Goal: Information Seeking & Learning: Learn about a topic

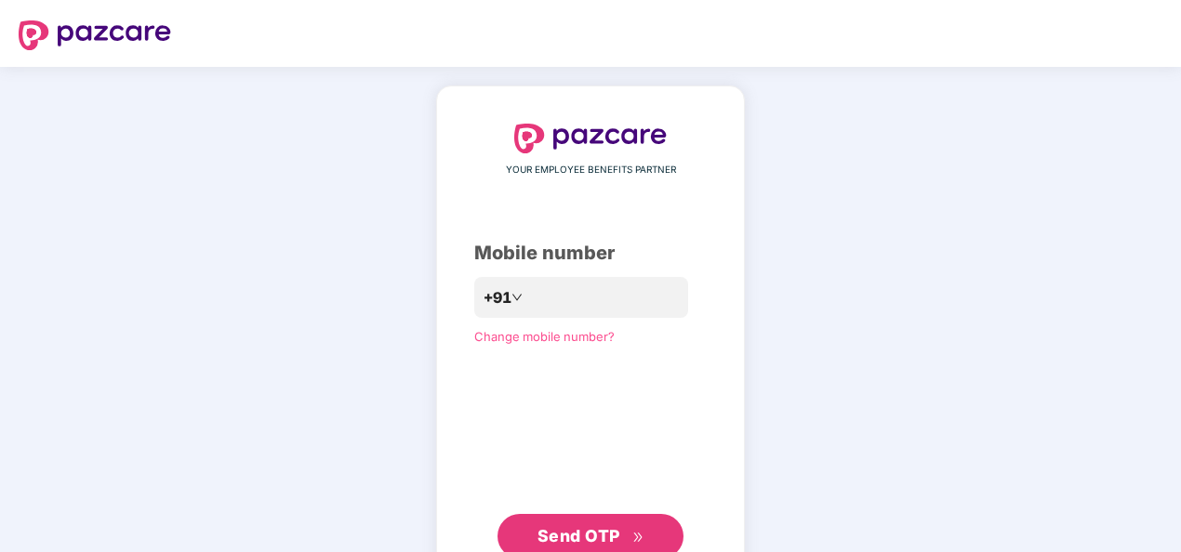
click at [570, 526] on span "Send OTP" at bounding box center [579, 536] width 83 height 20
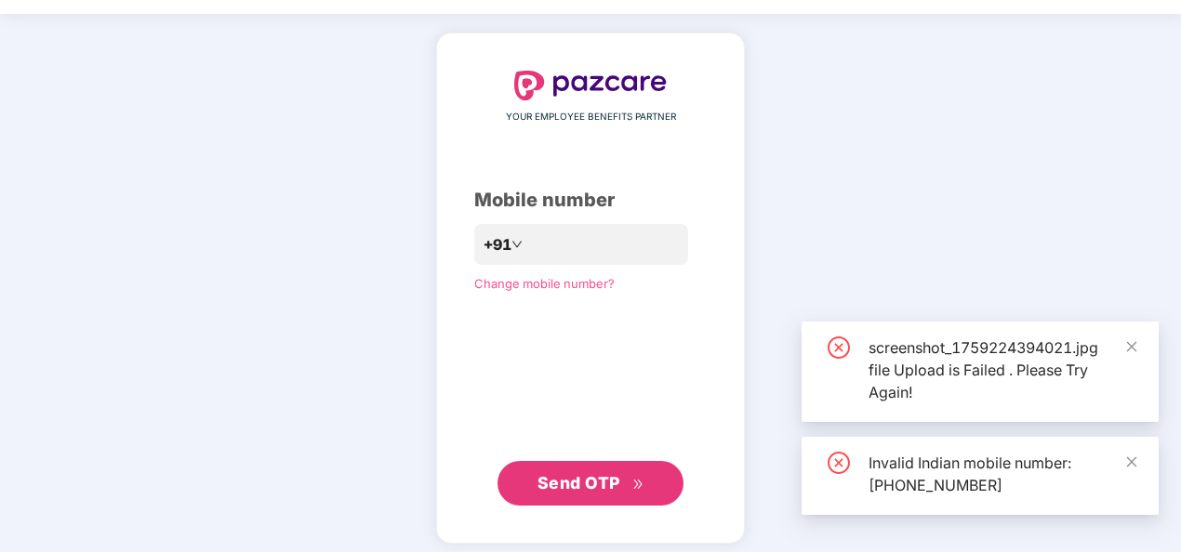
scroll to position [60, 0]
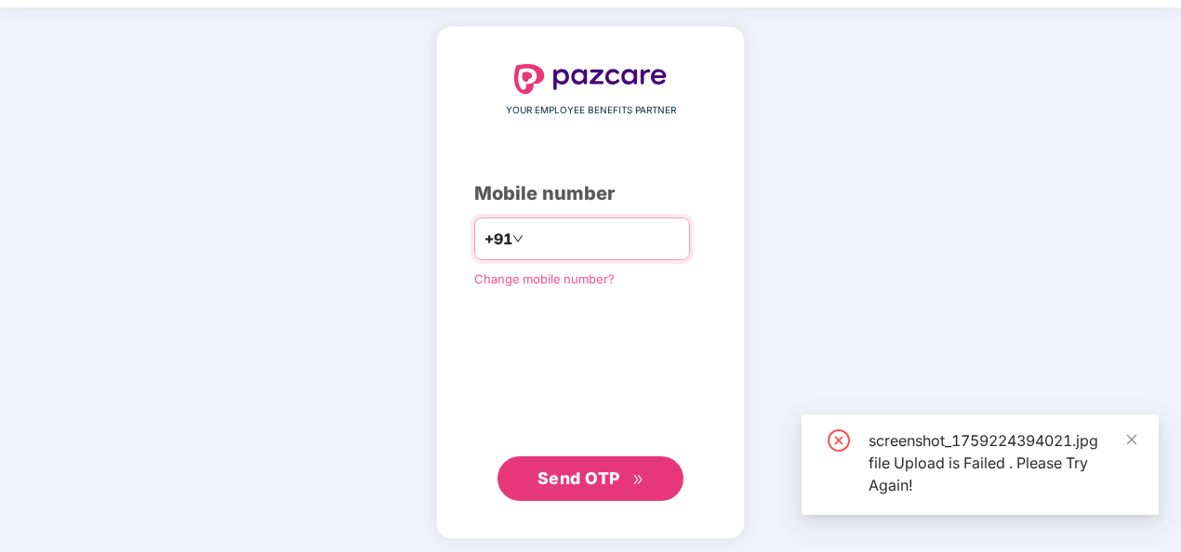
click at [527, 238] on input "**********" at bounding box center [603, 239] width 153 height 30
type input "**********"
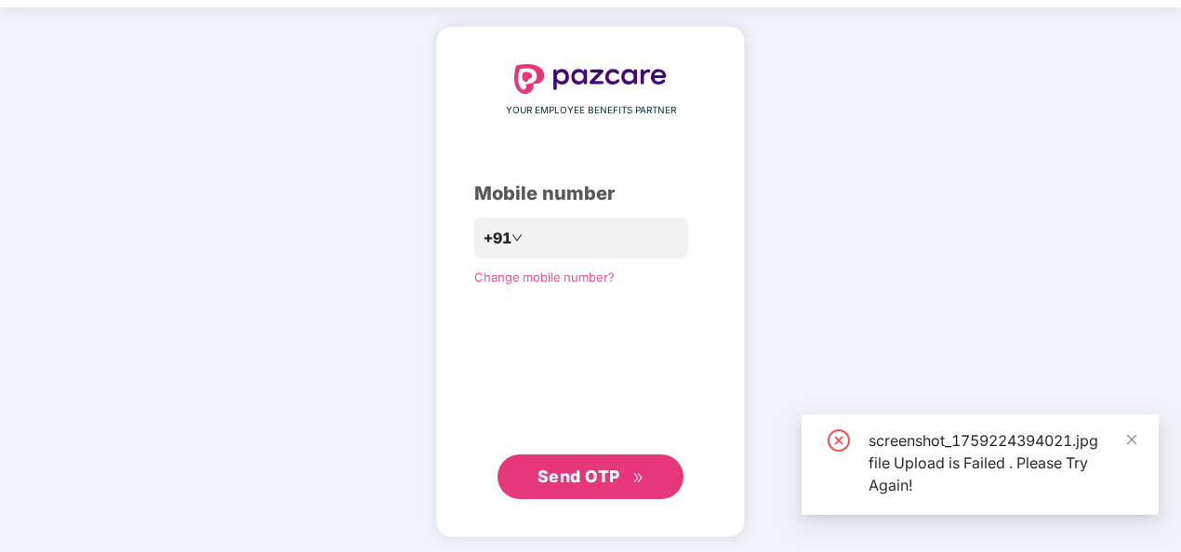
click at [593, 472] on span "Send OTP" at bounding box center [579, 477] width 83 height 20
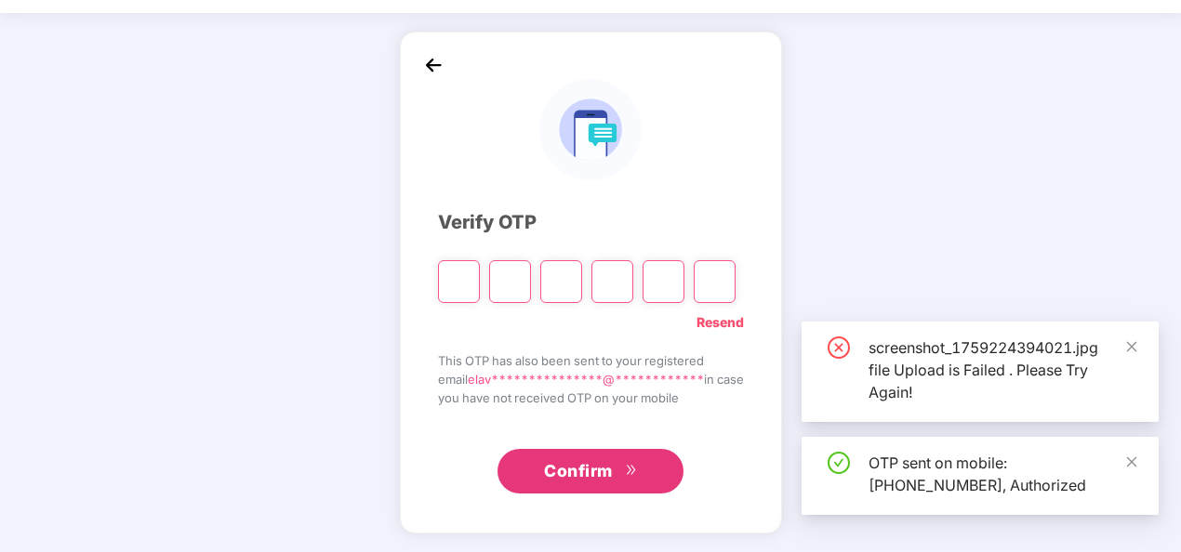
scroll to position [54, 0]
click at [1137, 344] on icon "close" at bounding box center [1131, 346] width 13 height 13
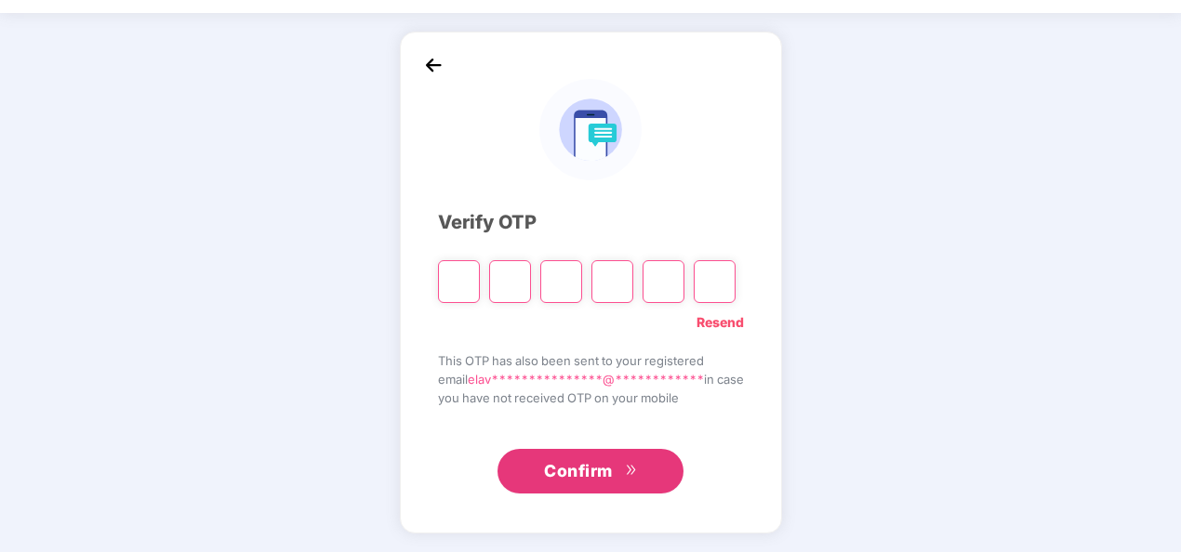
click at [474, 286] on div at bounding box center [587, 275] width 298 height 56
click at [459, 285] on input "Please enter verification code. Digit 1" at bounding box center [459, 281] width 42 height 43
type input "*"
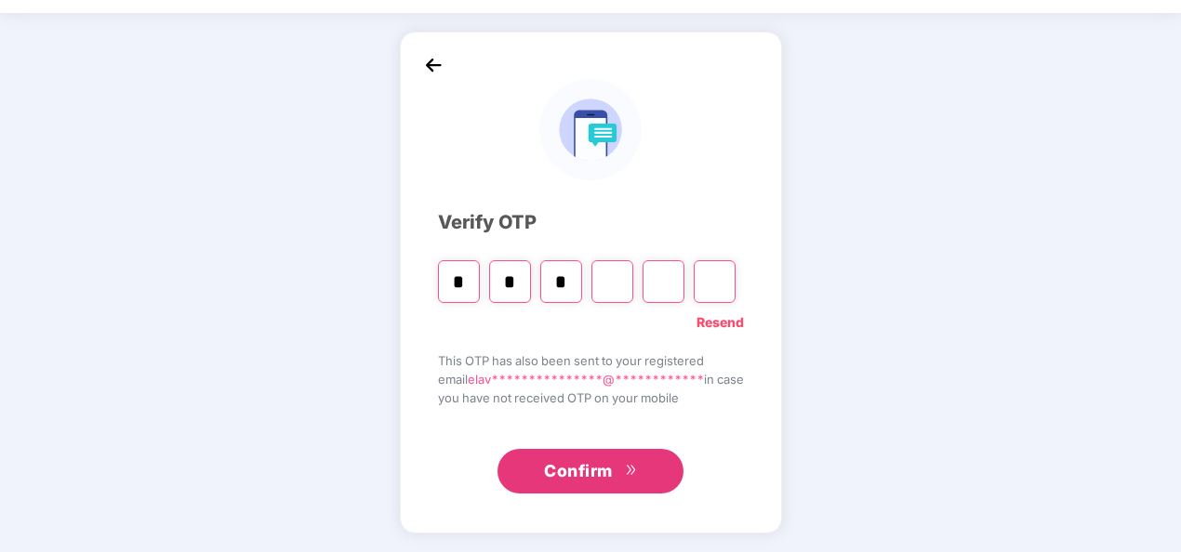
type input "*"
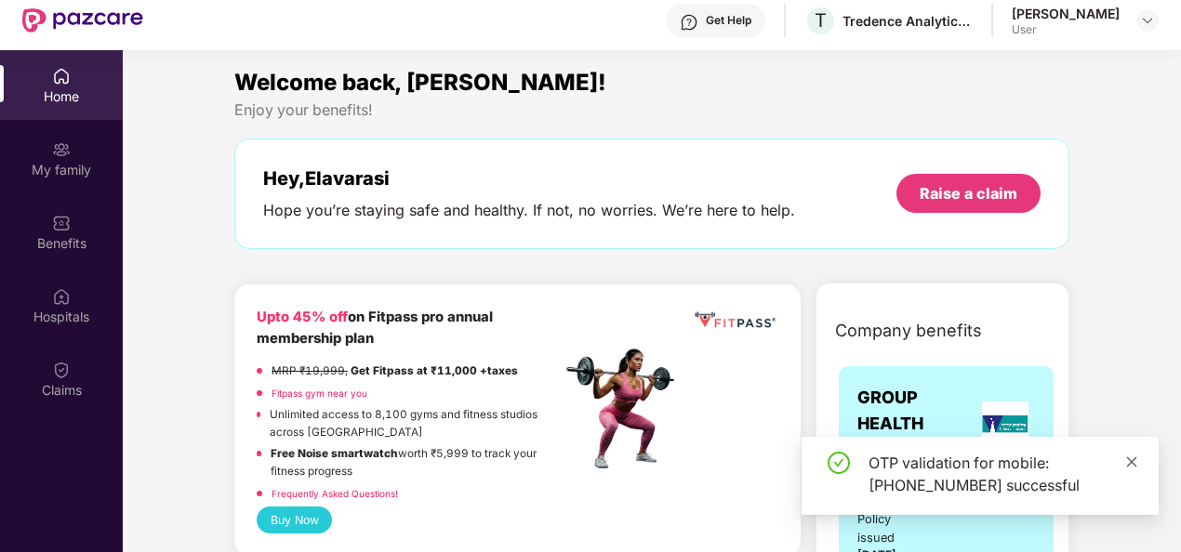
click at [1132, 456] on icon "close" at bounding box center [1131, 462] width 13 height 13
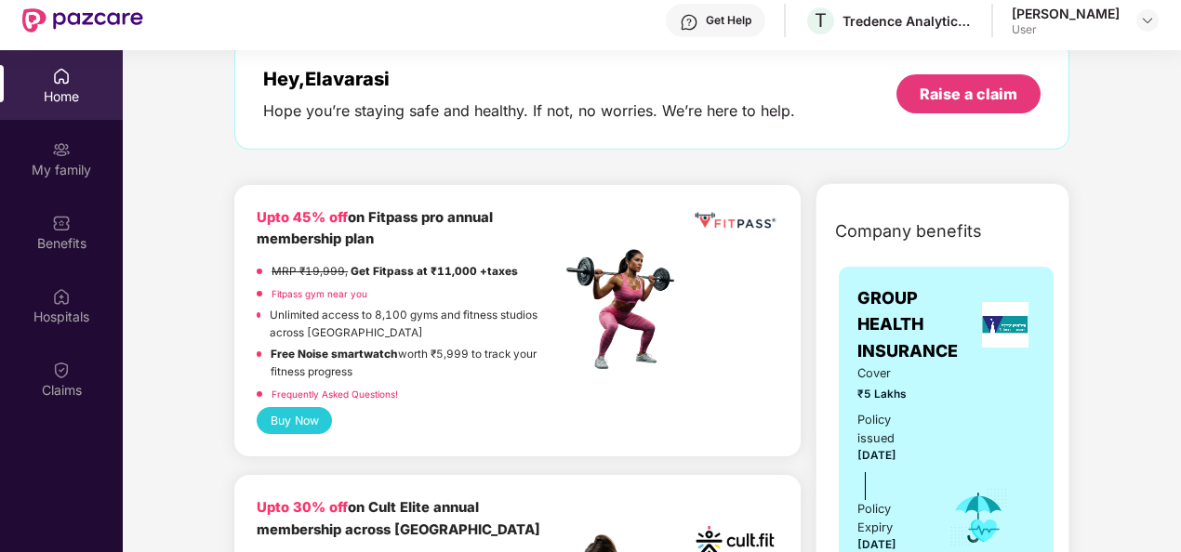
scroll to position [99, 0]
click at [324, 294] on link "Fitpass gym near you" at bounding box center [320, 294] width 96 height 11
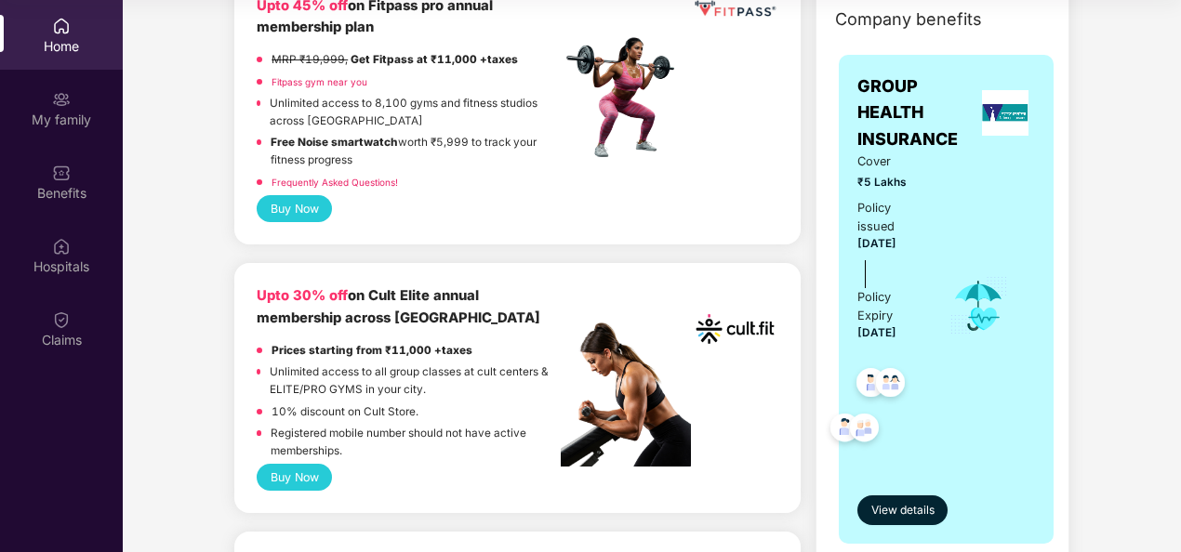
scroll to position [305, 0]
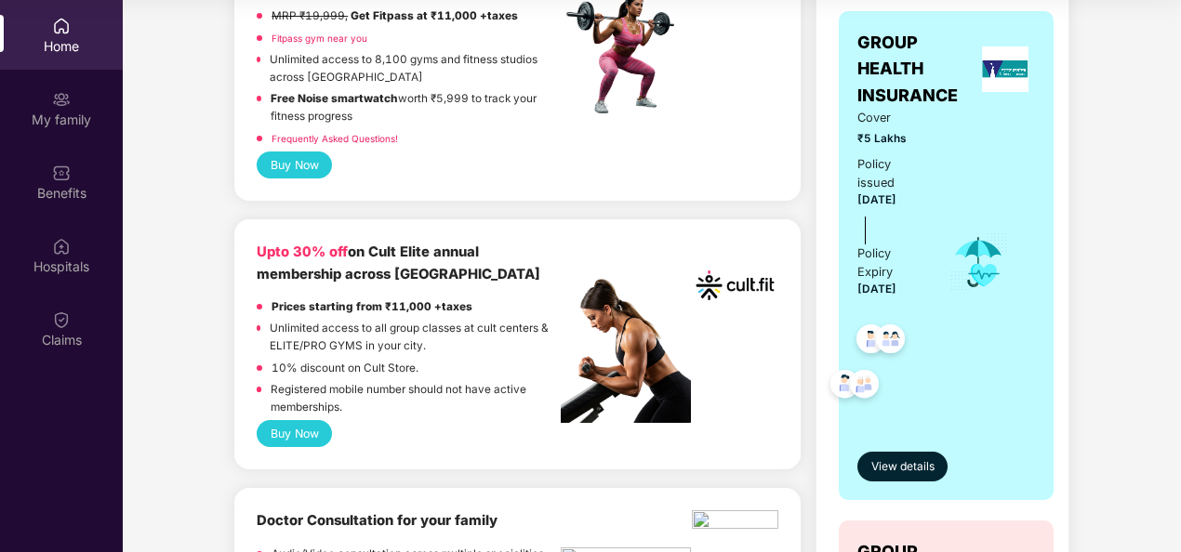
click at [281, 432] on button "Buy Now" at bounding box center [294, 433] width 75 height 27
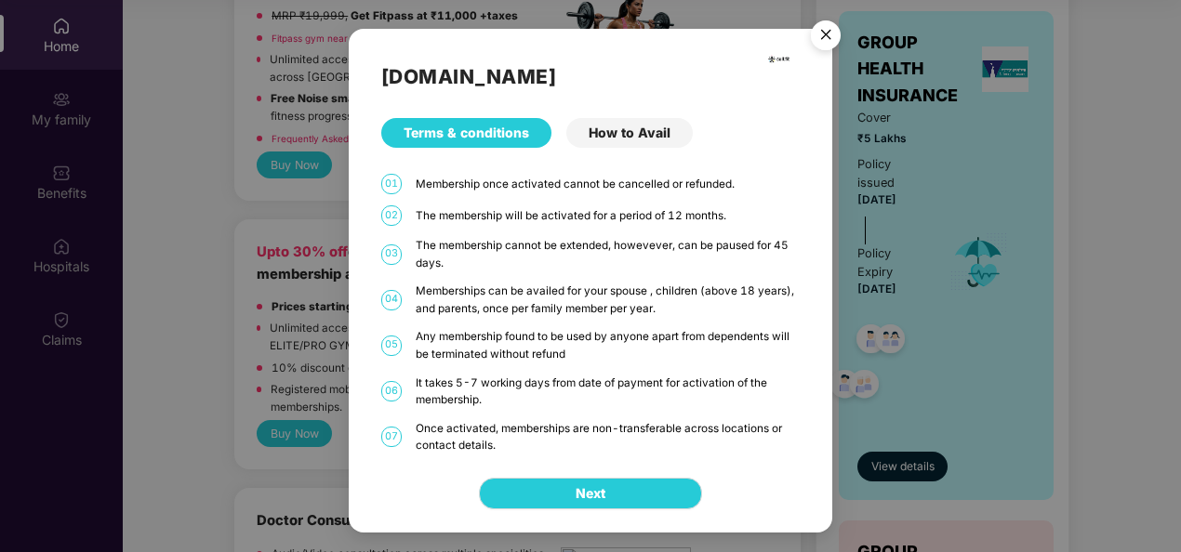
click at [630, 131] on div "How to Avail" at bounding box center [629, 133] width 126 height 30
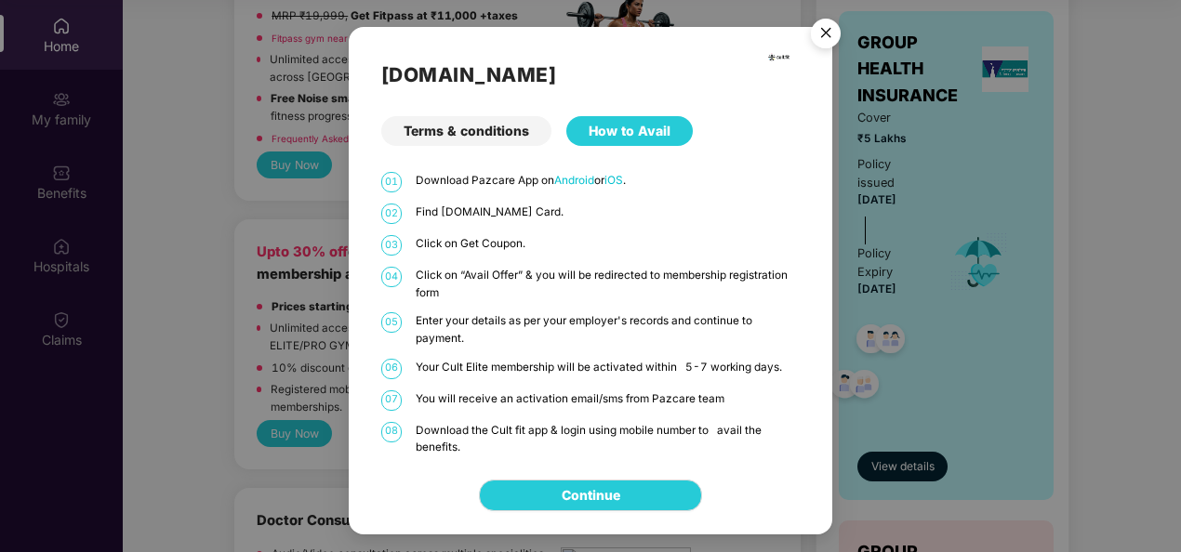
click at [497, 141] on div "Terms & conditions" at bounding box center [466, 131] width 170 height 30
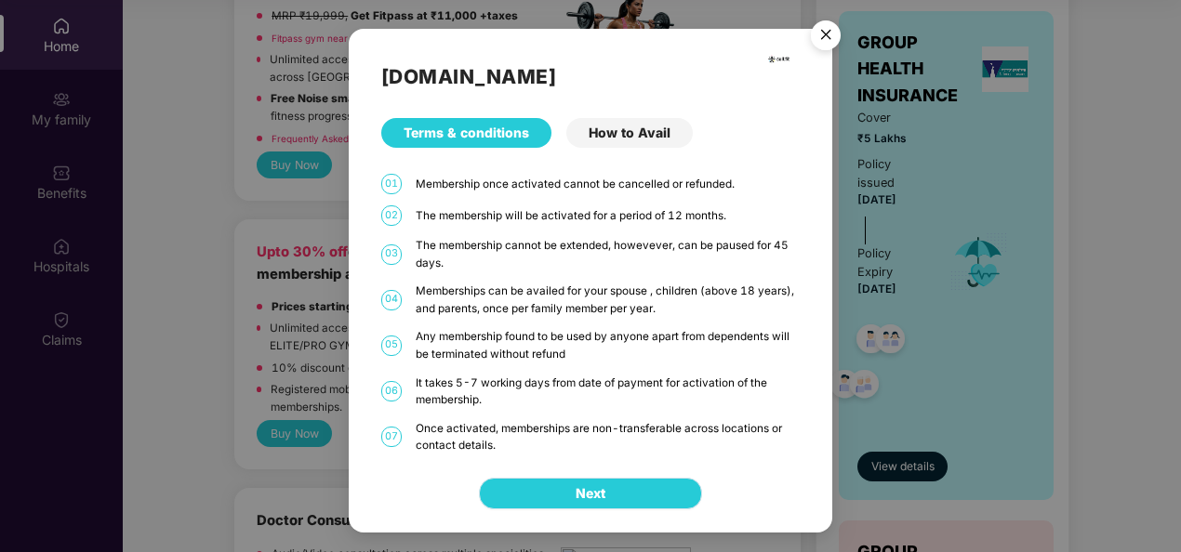
click at [615, 495] on button "Next" at bounding box center [590, 494] width 223 height 32
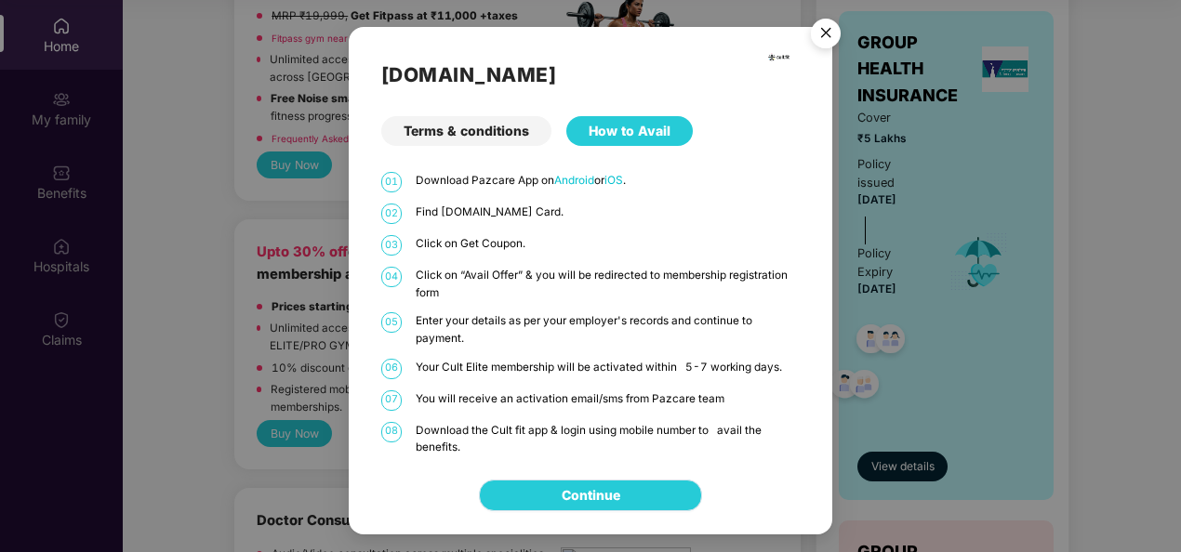
click at [606, 506] on link "Continue" at bounding box center [591, 496] width 59 height 20
click at [820, 39] on img "Close" at bounding box center [826, 36] width 52 height 52
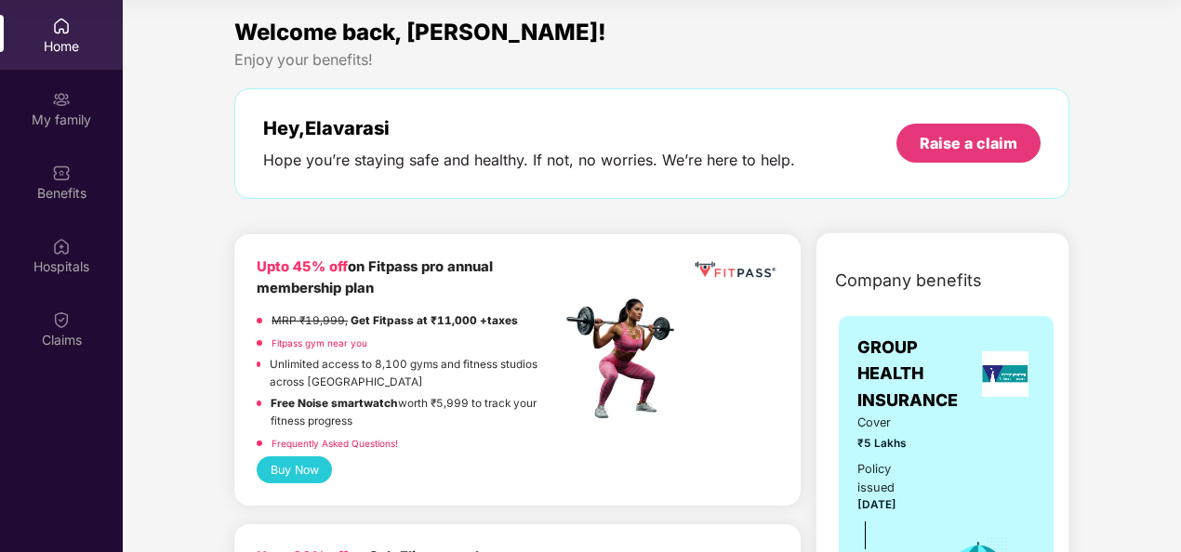
scroll to position [317, 0]
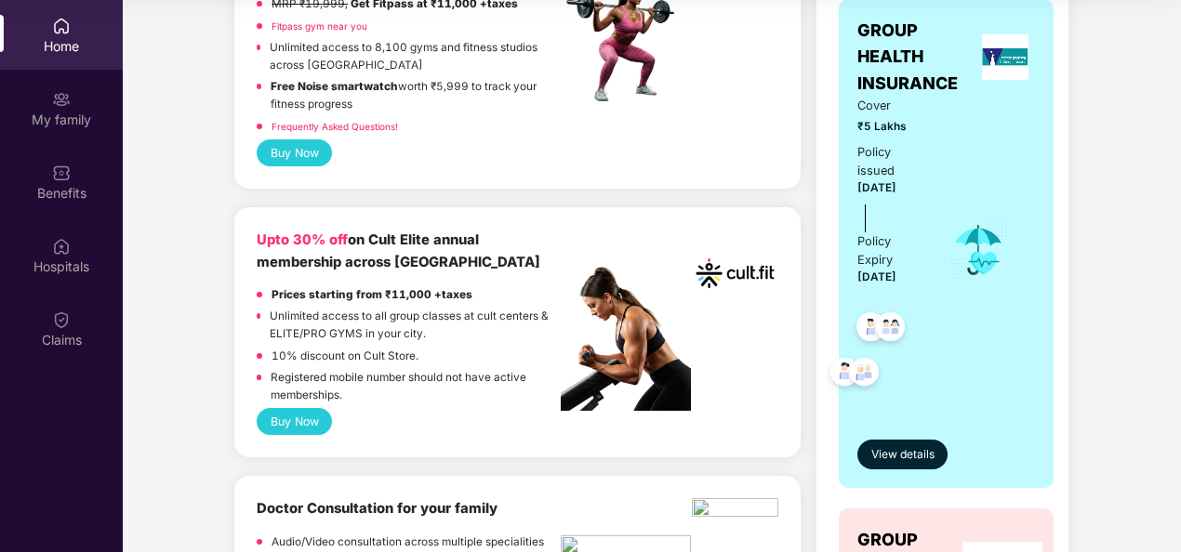
click at [409, 267] on b "Upto 30% off on Cult Elite annual membership across India" at bounding box center [399, 251] width 284 height 38
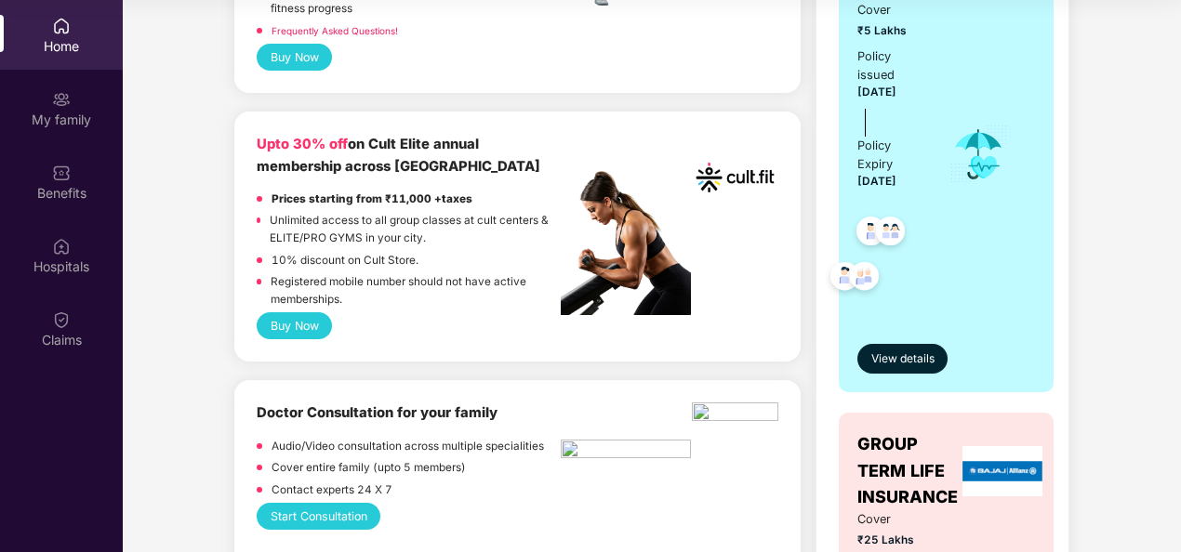
scroll to position [442, 0]
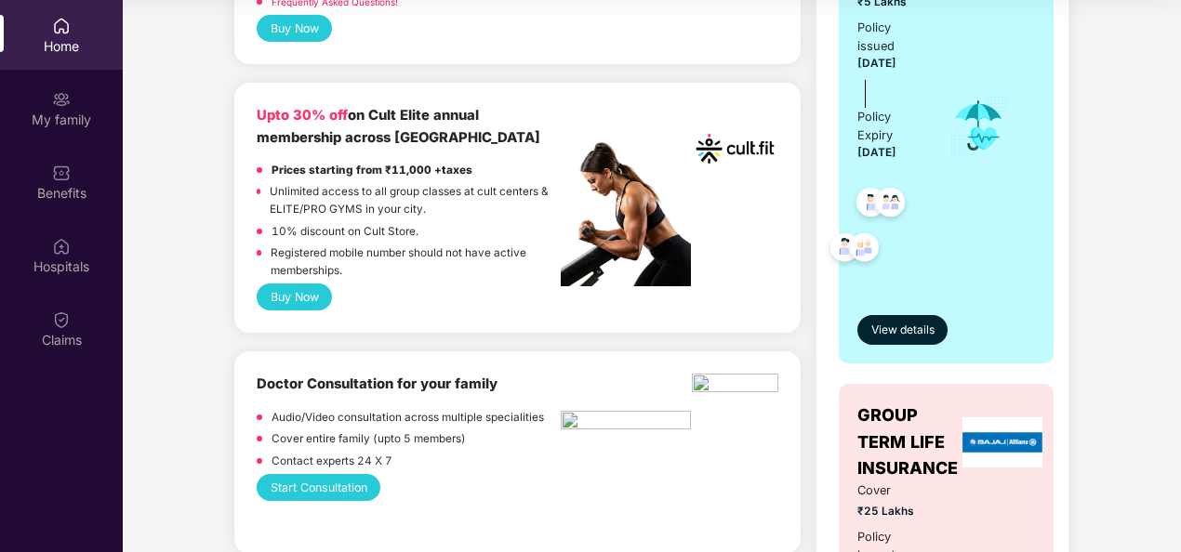
click at [311, 296] on button "Buy Now" at bounding box center [294, 297] width 75 height 27
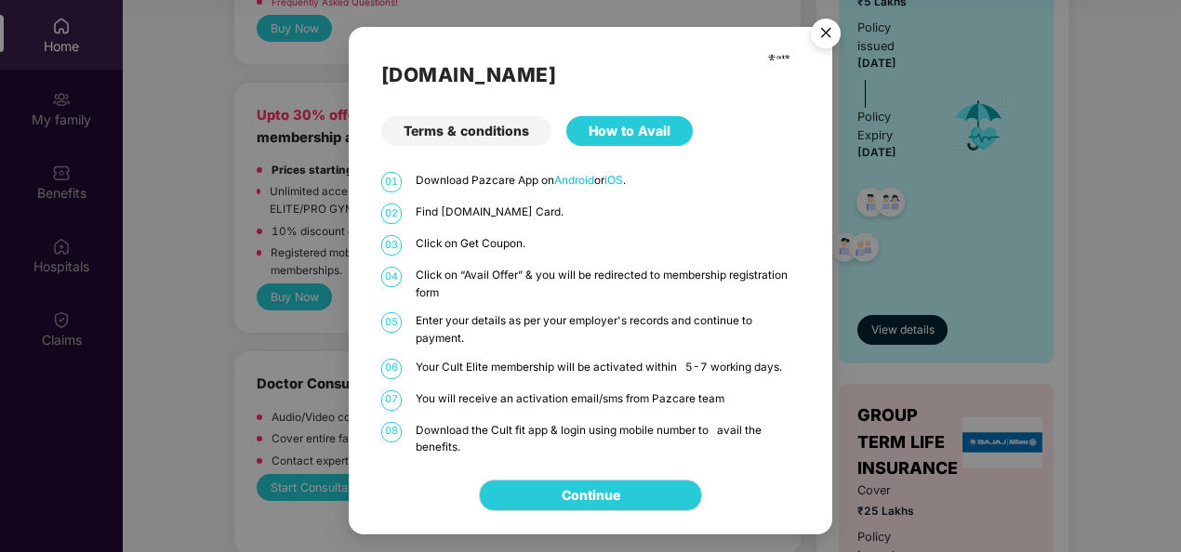
scroll to position [0, 0]
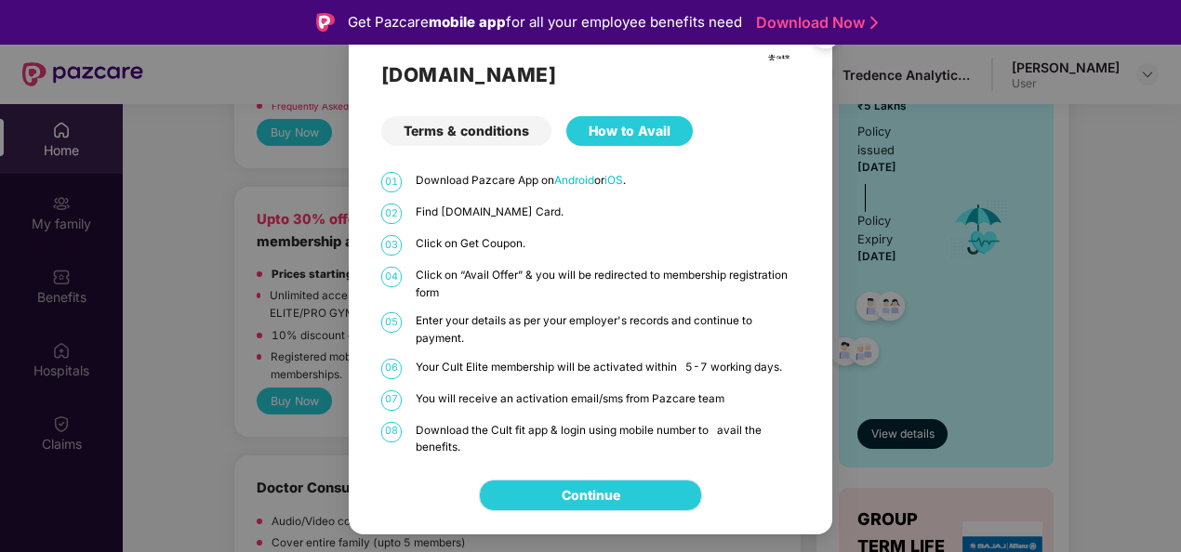
click at [606, 486] on link "Continue" at bounding box center [591, 496] width 59 height 20
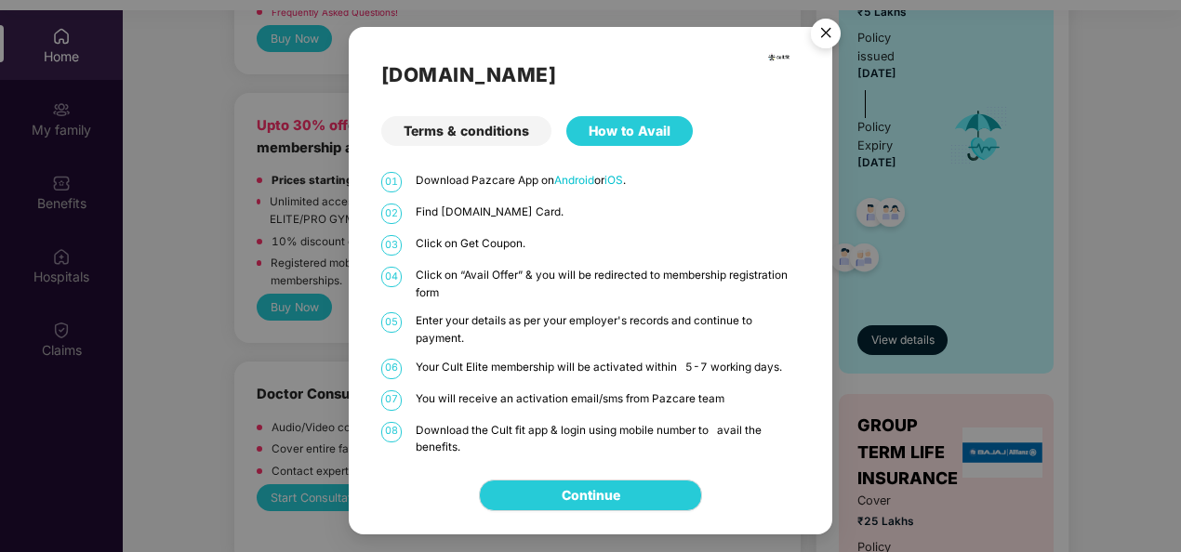
scroll to position [104, 0]
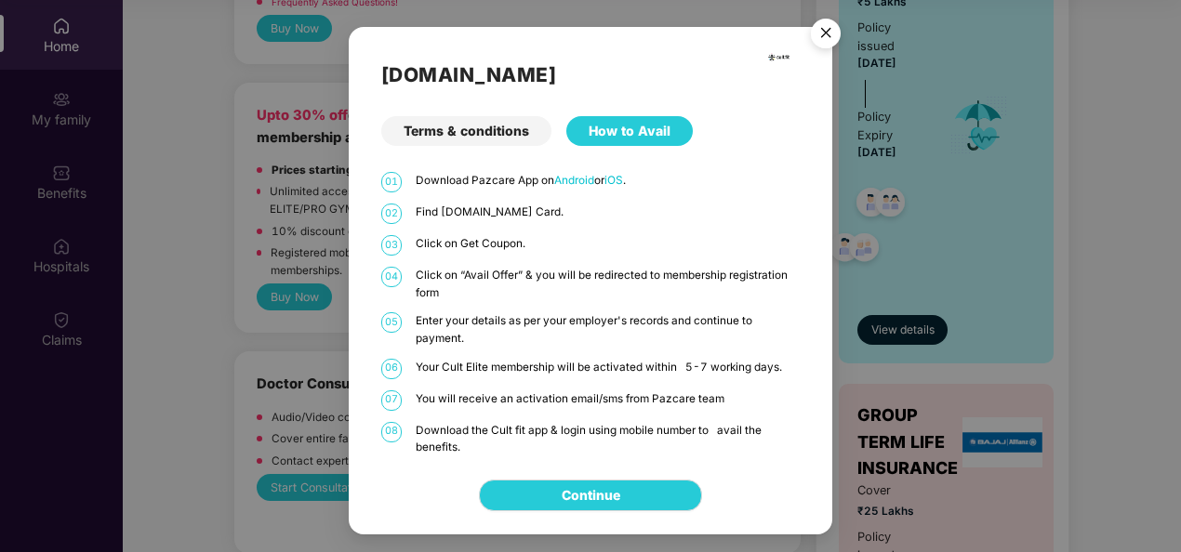
click at [1119, 234] on div "Cult.fit Terms & conditions How to Avail 01 Download Pazcare App on Android or …" at bounding box center [590, 276] width 1181 height 552
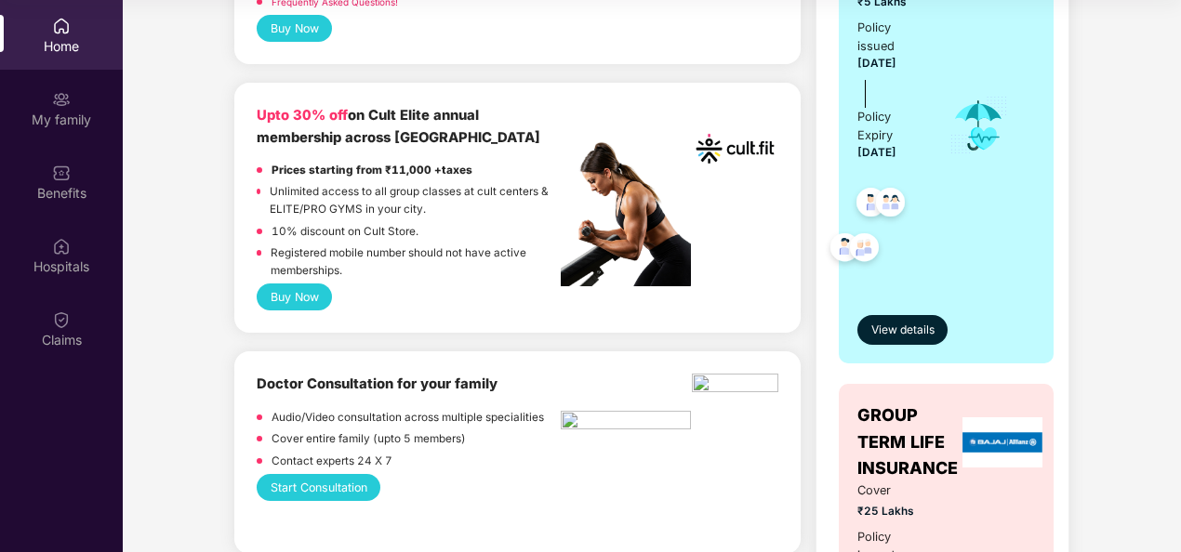
scroll to position [0, 0]
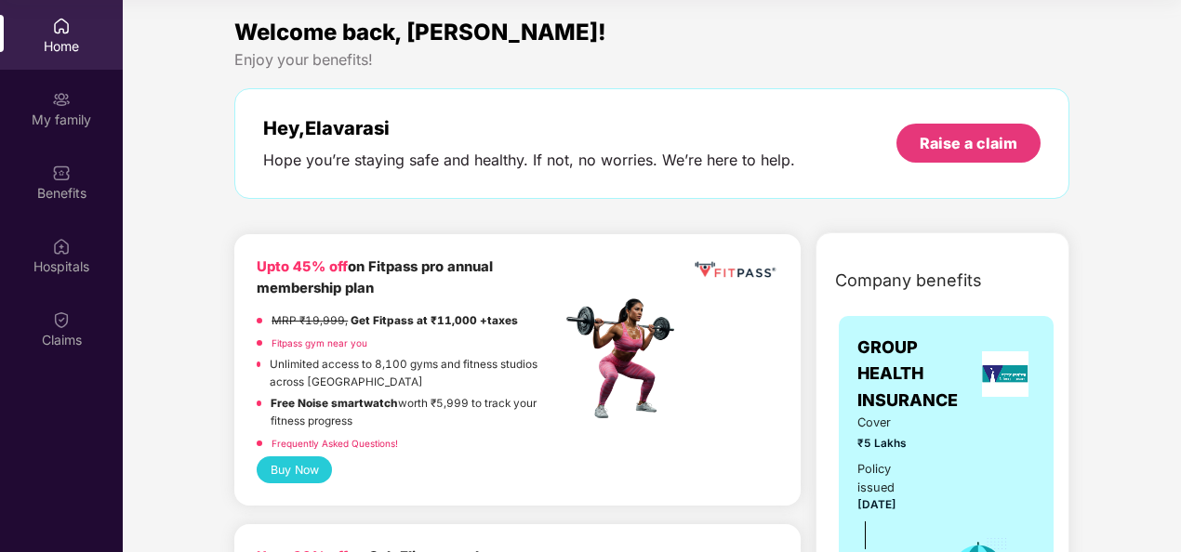
click at [277, 461] on button "Buy Now" at bounding box center [294, 470] width 75 height 27
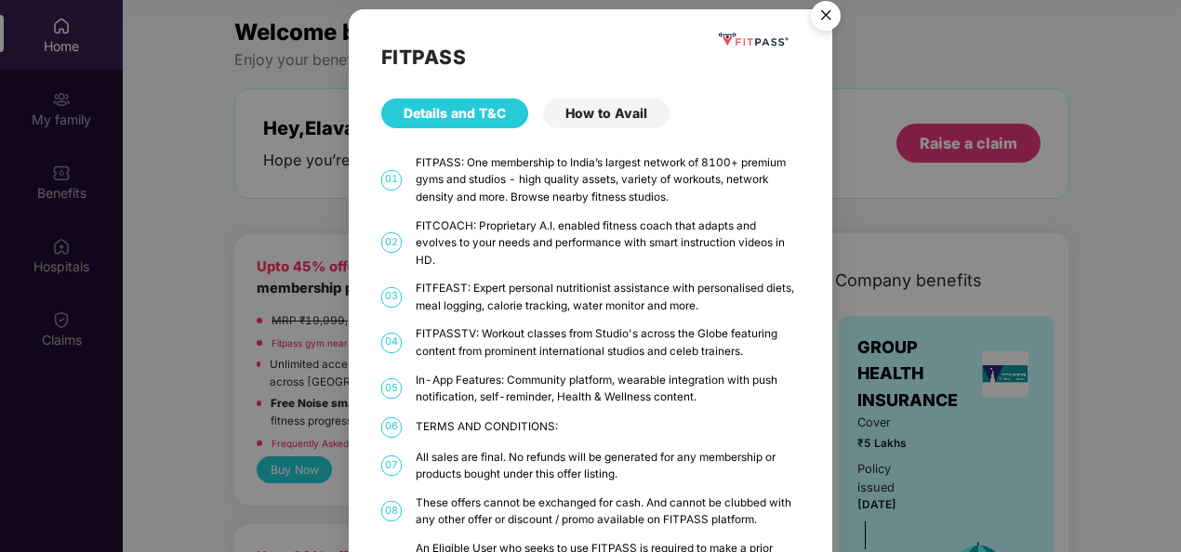
click at [828, 16] on img "Close" at bounding box center [826, 19] width 52 height 52
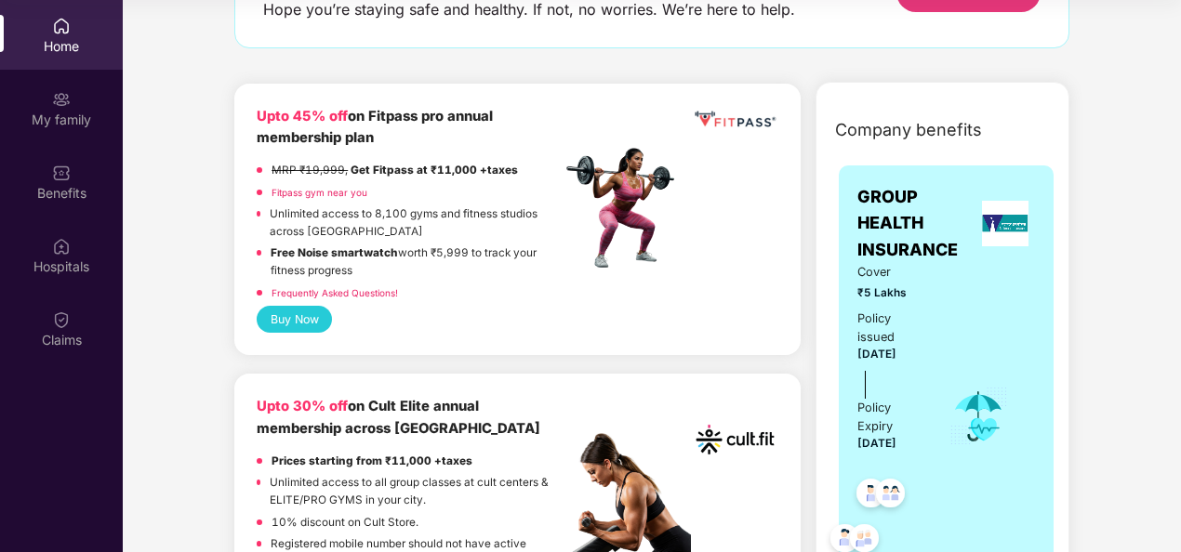
scroll to position [35, 0]
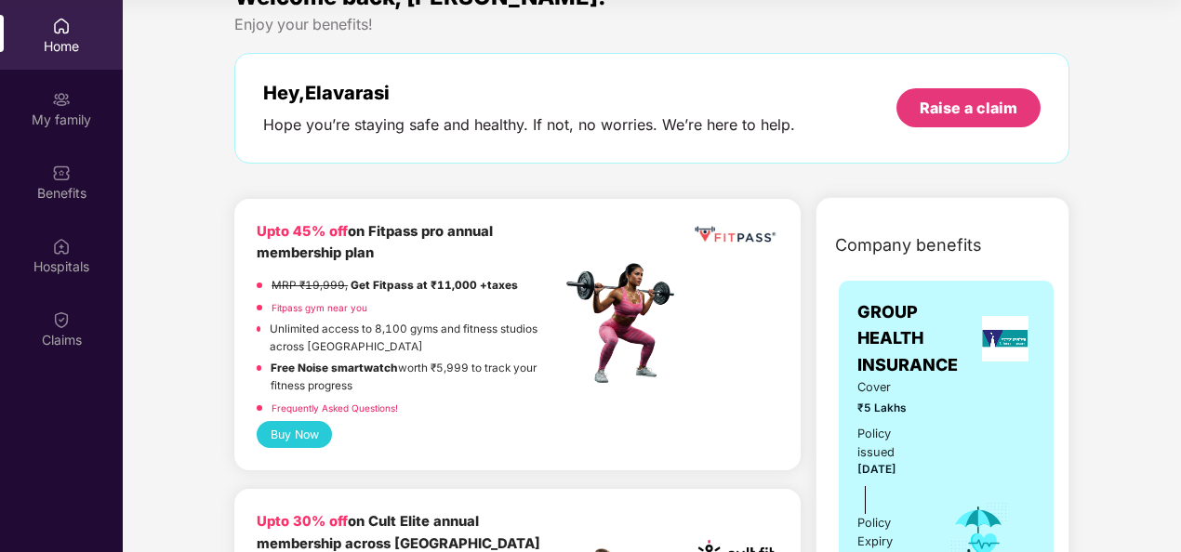
click at [320, 312] on link "Fitpass gym near you" at bounding box center [320, 307] width 96 height 11
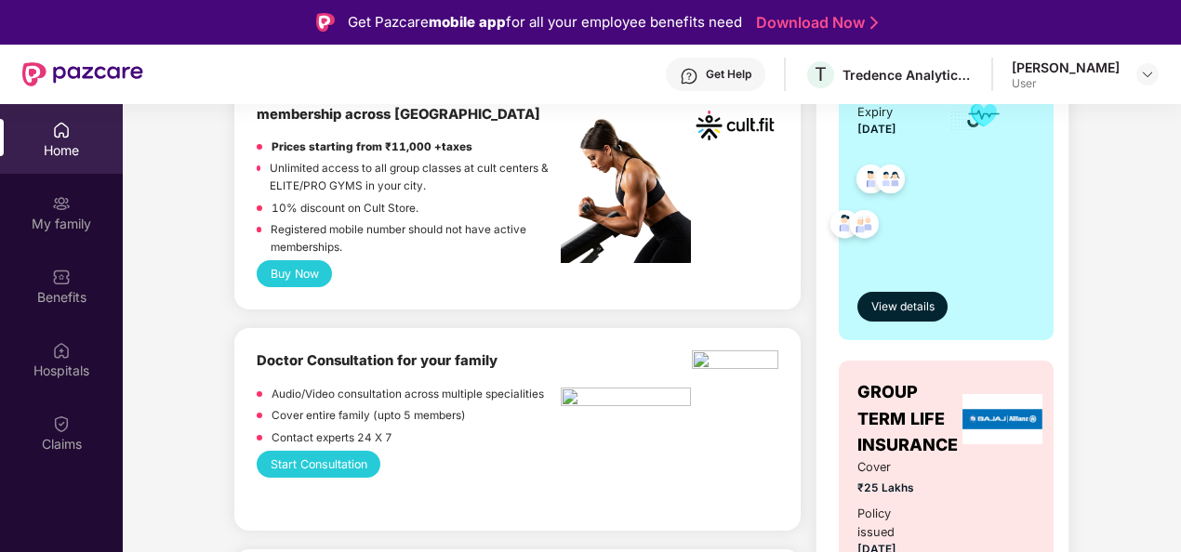
scroll to position [571, 0]
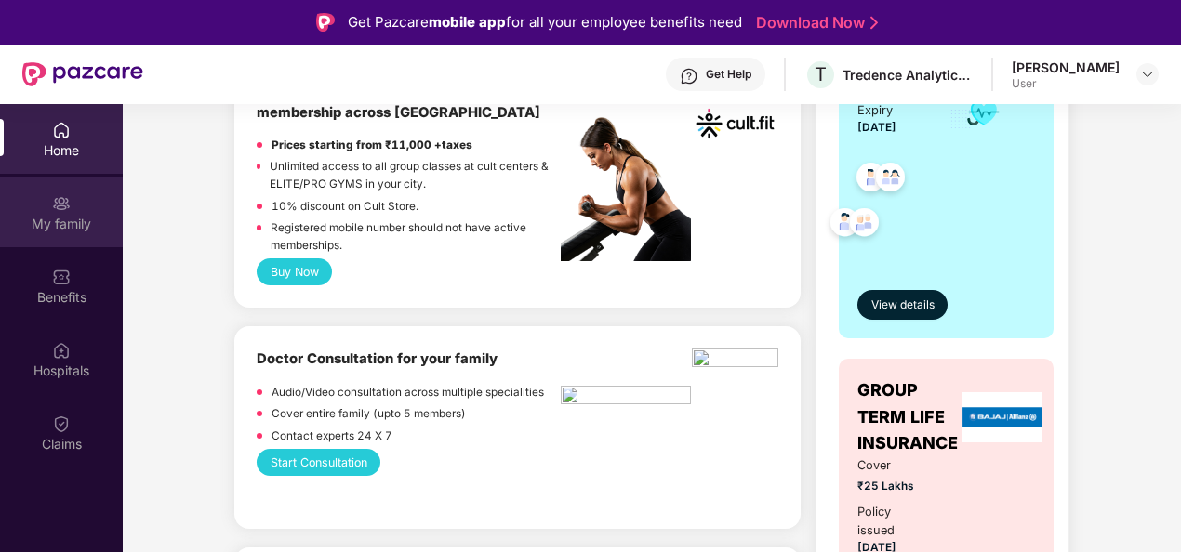
click at [44, 219] on div "My family" at bounding box center [61, 224] width 123 height 19
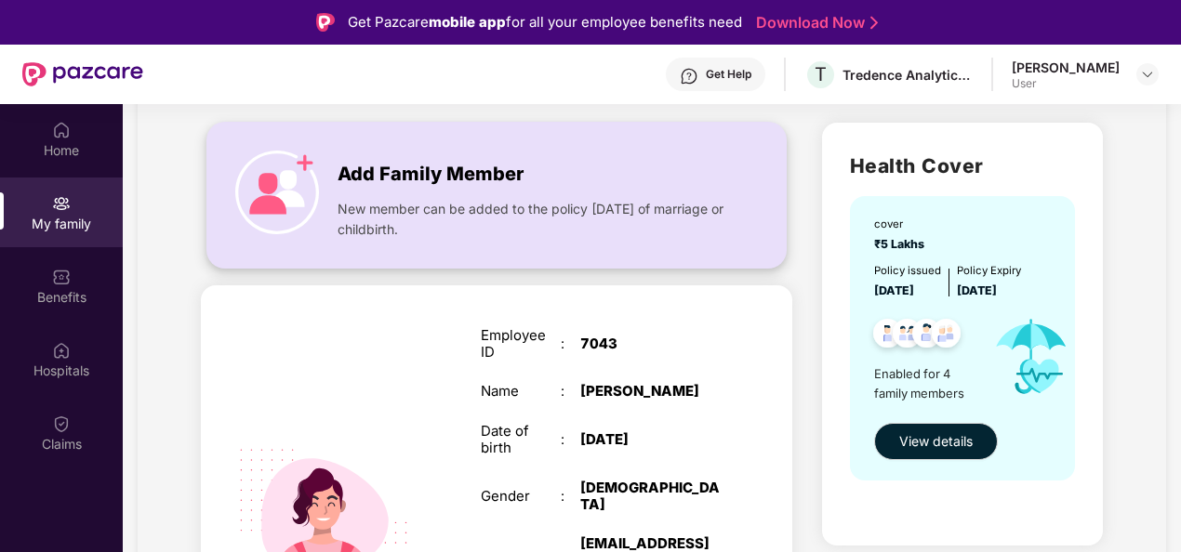
scroll to position [127, 0]
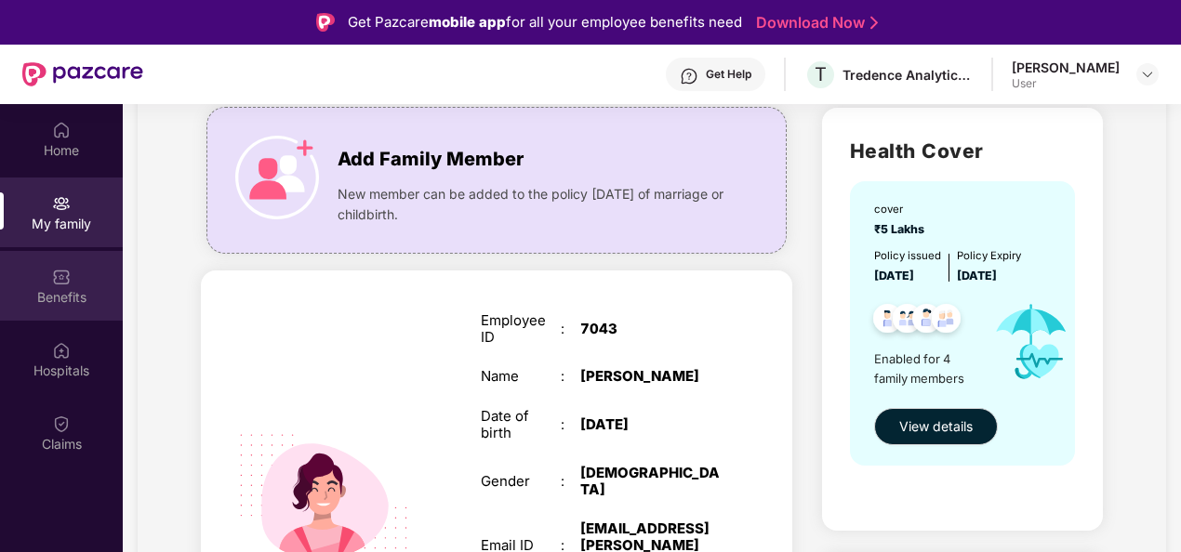
click at [72, 290] on div "Benefits" at bounding box center [61, 297] width 123 height 19
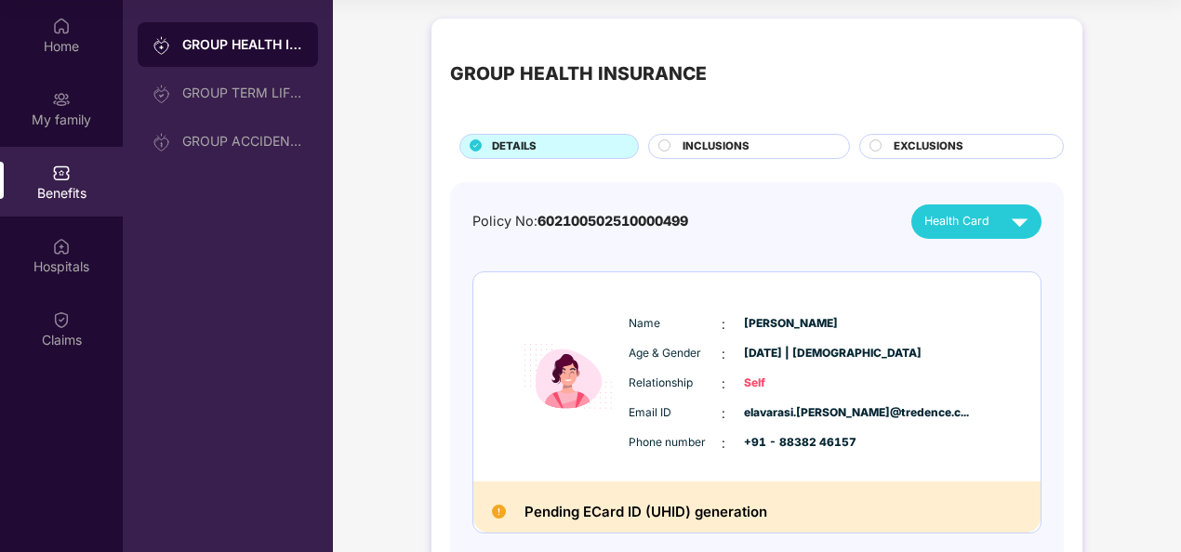
click at [680, 150] on div "INCLUSIONS" at bounding box center [756, 149] width 166 height 20
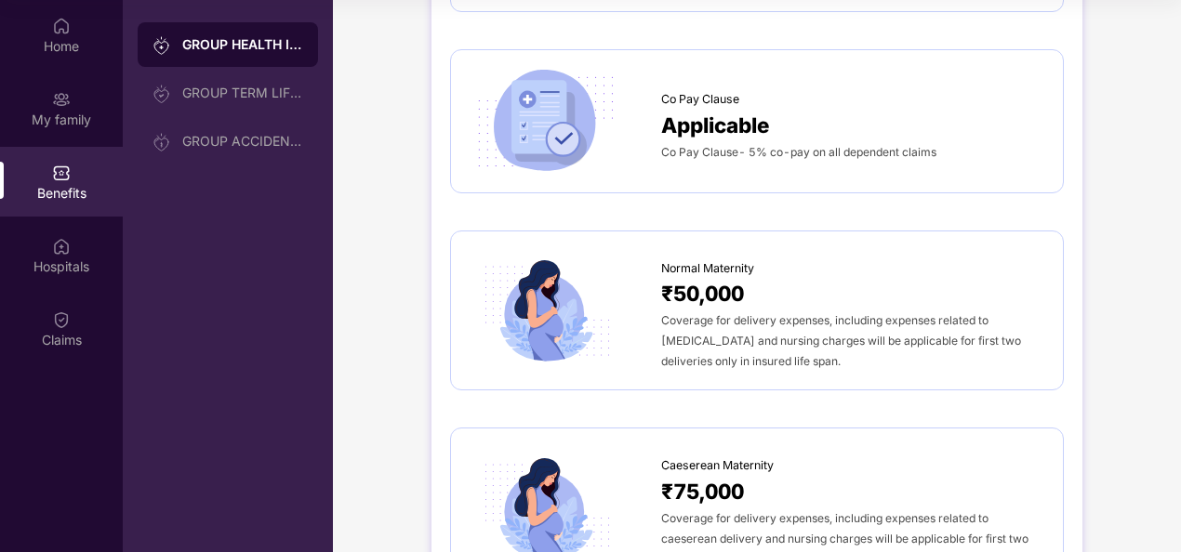
scroll to position [1518, 0]
drag, startPoint x: 662, startPoint y: 289, endPoint x: 774, endPoint y: 291, distance: 111.6
click at [774, 291] on div "₹50,000" at bounding box center [852, 292] width 383 height 33
drag, startPoint x: 774, startPoint y: 291, endPoint x: 707, endPoint y: 317, distance: 71.9
click at [707, 317] on span "Coverage for delivery expenses, including expenses related to [MEDICAL_DATA] an…" at bounding box center [841, 340] width 360 height 55
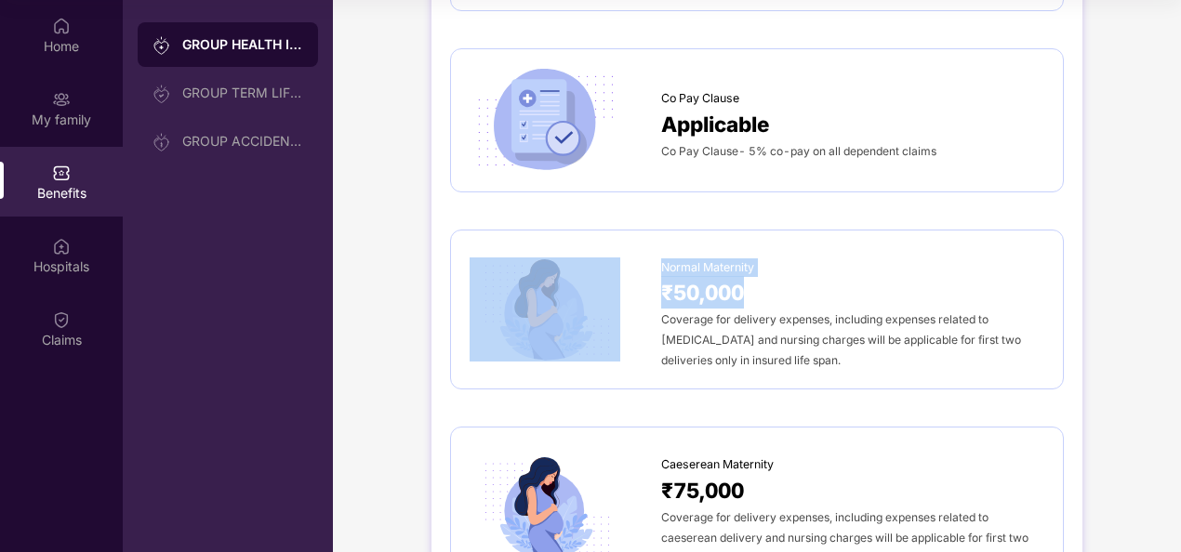
drag, startPoint x: 658, startPoint y: 262, endPoint x: 753, endPoint y: 294, distance: 100.9
click at [753, 294] on div "Normal Maternity ₹50,000 Coverage for delivery expenses, including expenses rel…" at bounding box center [757, 310] width 575 height 122
click at [753, 294] on div "₹50,000" at bounding box center [852, 292] width 383 height 33
click at [657, 272] on div at bounding box center [566, 310] width 192 height 105
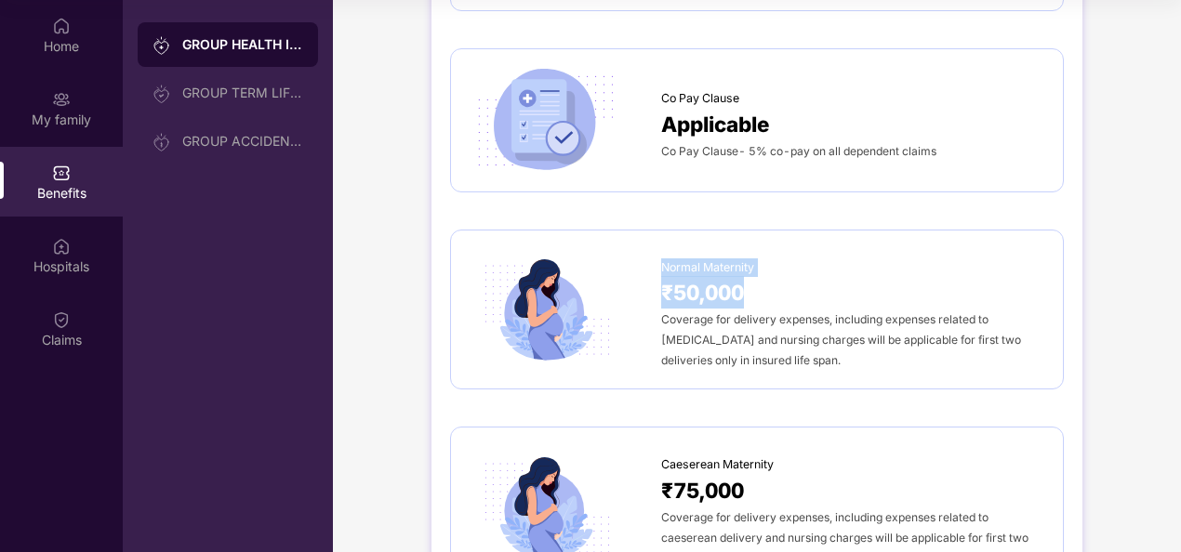
drag, startPoint x: 659, startPoint y: 254, endPoint x: 768, endPoint y: 286, distance: 113.6
click at [768, 286] on div "Normal Maternity ₹50,000 Coverage for delivery expenses, including expenses rel…" at bounding box center [852, 310] width 383 height 122
click at [768, 286] on div "₹50,000" at bounding box center [852, 292] width 383 height 33
click at [650, 277] on div at bounding box center [566, 310] width 192 height 105
click at [671, 259] on span "Normal Maternity" at bounding box center [707, 268] width 93 height 19
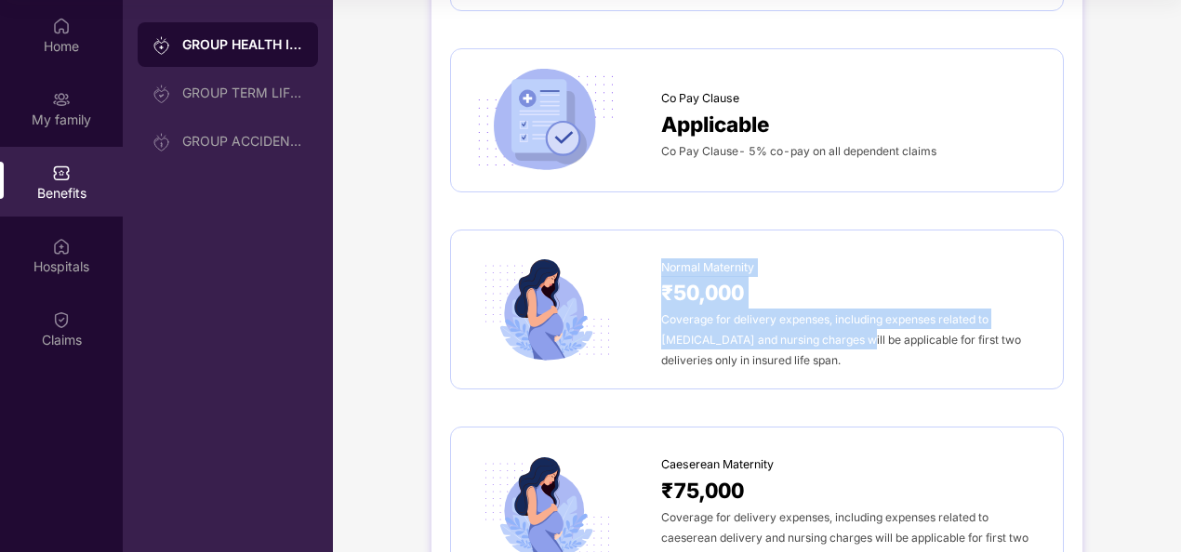
drag, startPoint x: 671, startPoint y: 259, endPoint x: 818, endPoint y: 337, distance: 167.3
click at [818, 337] on div "Normal Maternity ₹50,000 Coverage for delivery expenses, including expenses rel…" at bounding box center [852, 310] width 383 height 122
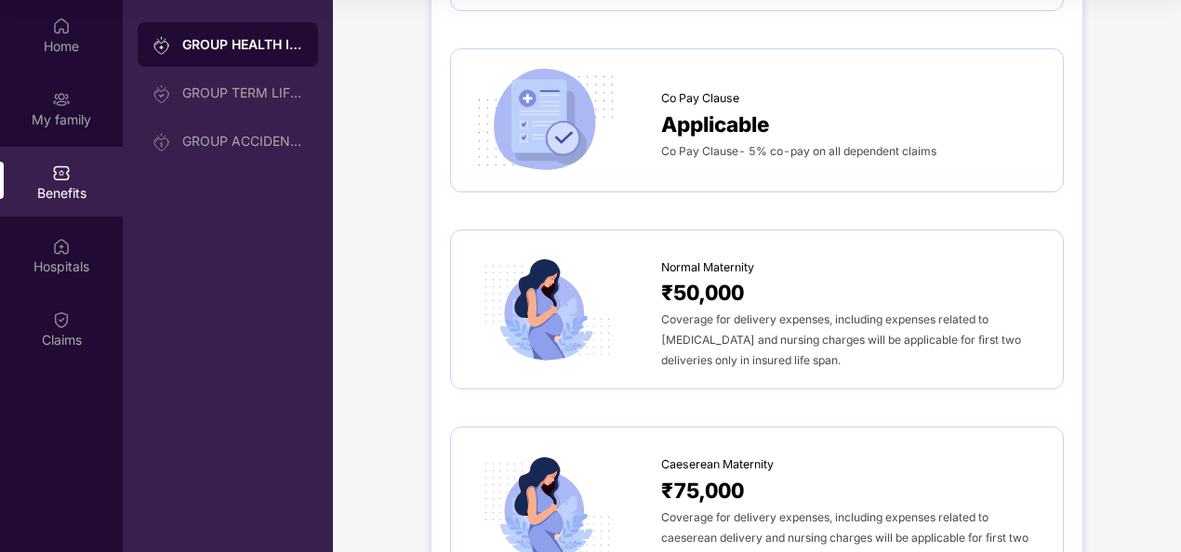
click at [769, 385] on div "Sum Insured ₹5,00,000 Self Spouse 2 Dependent Children upto 25 years Only and 2…" at bounding box center [757, 373] width 614 height 3418
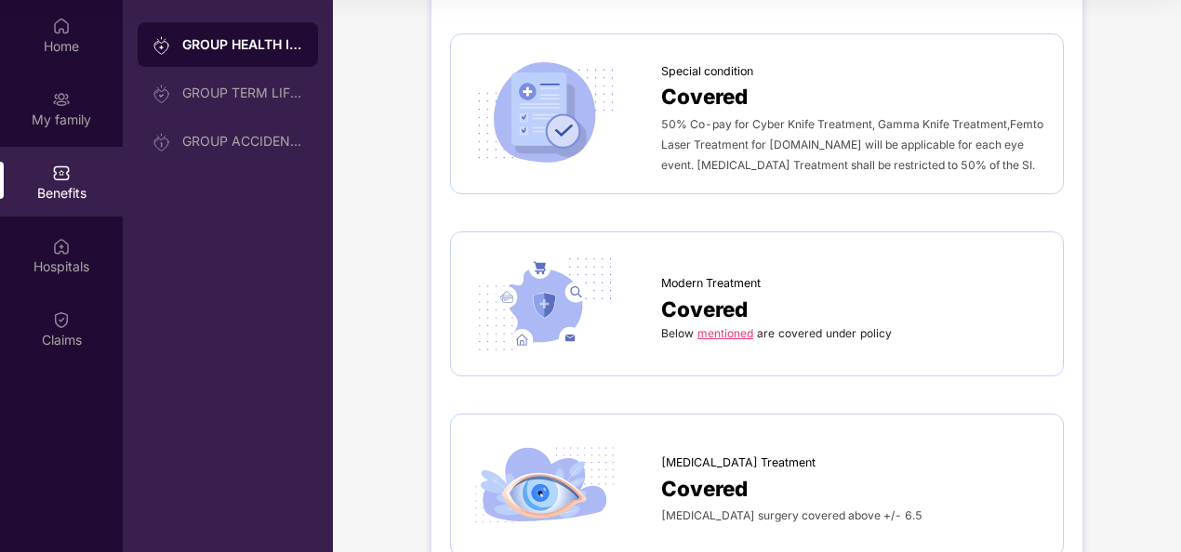
scroll to position [2774, 0]
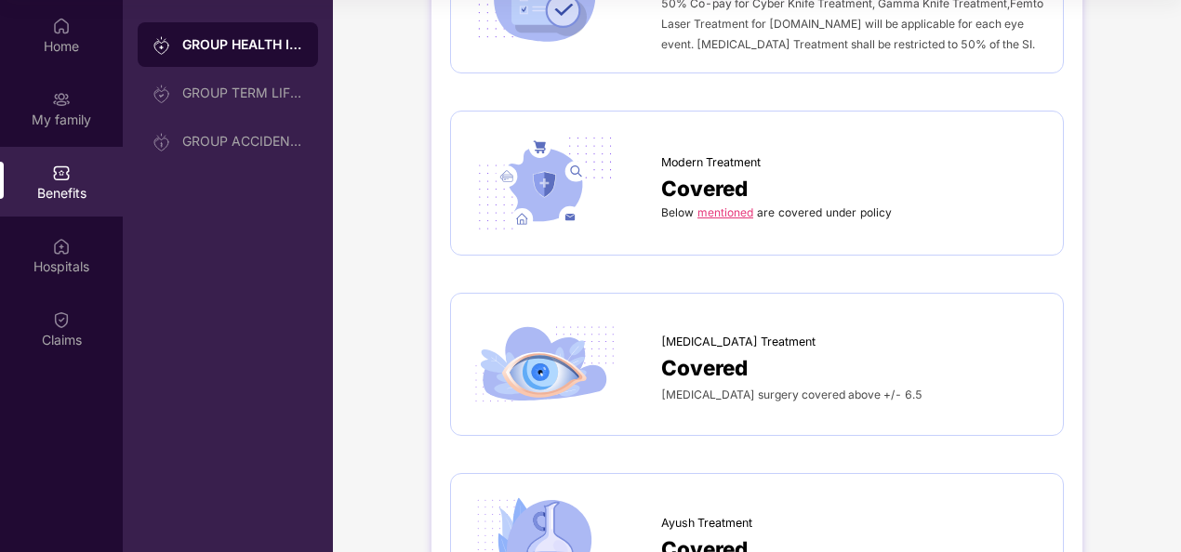
click at [722, 206] on link "mentioned" at bounding box center [726, 213] width 56 height 14
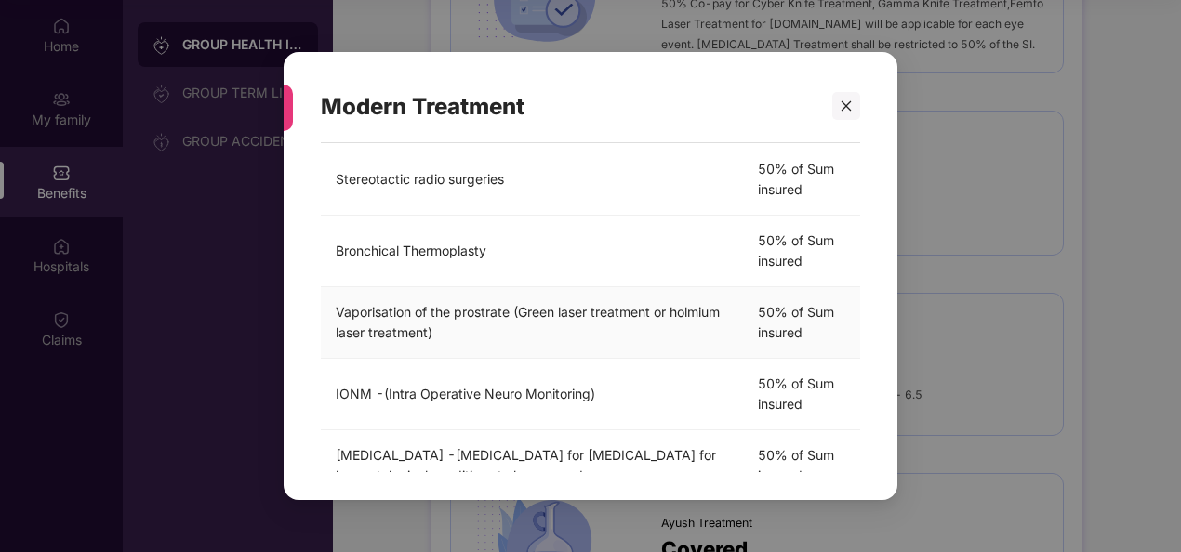
scroll to position [648, 0]
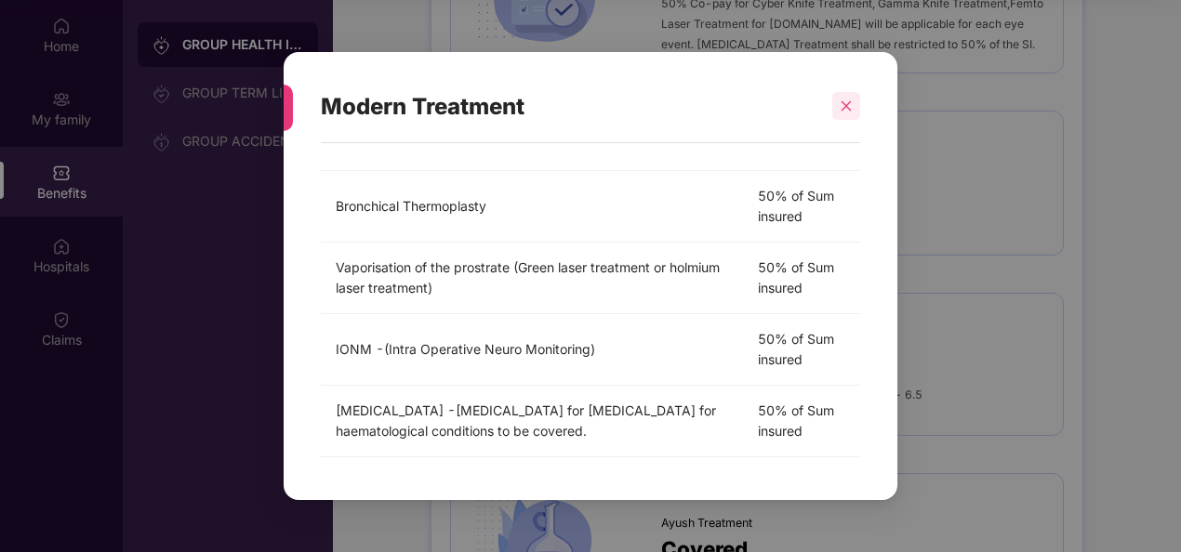
click at [851, 100] on icon "close" at bounding box center [846, 106] width 13 height 13
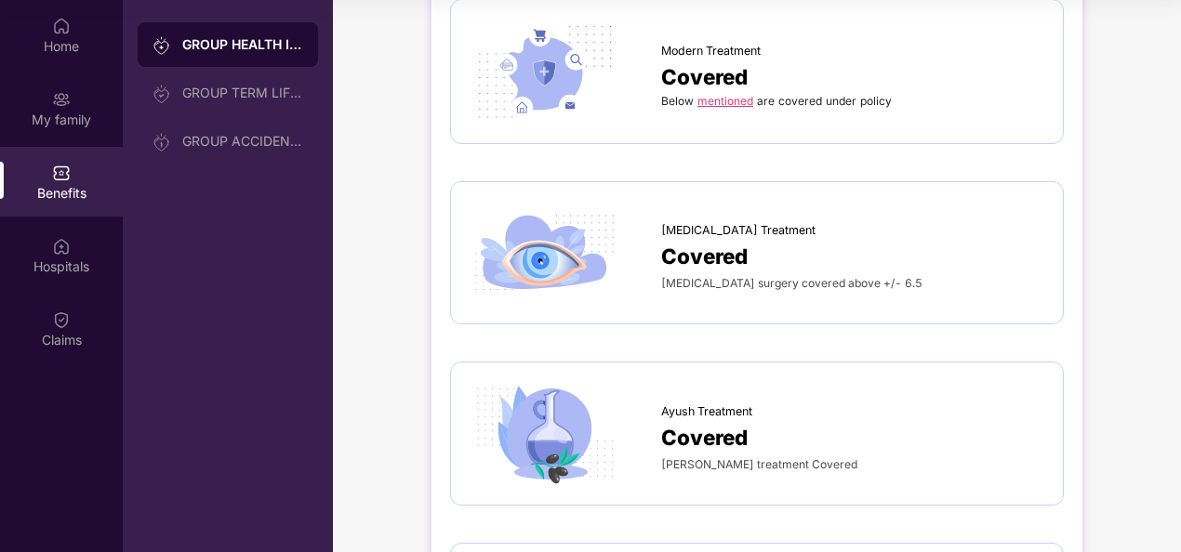
scroll to position [2887, 0]
click at [725, 210] on div "[MEDICAL_DATA] Treatment" at bounding box center [852, 224] width 383 height 28
click at [692, 238] on span "Covered" at bounding box center [704, 254] width 86 height 33
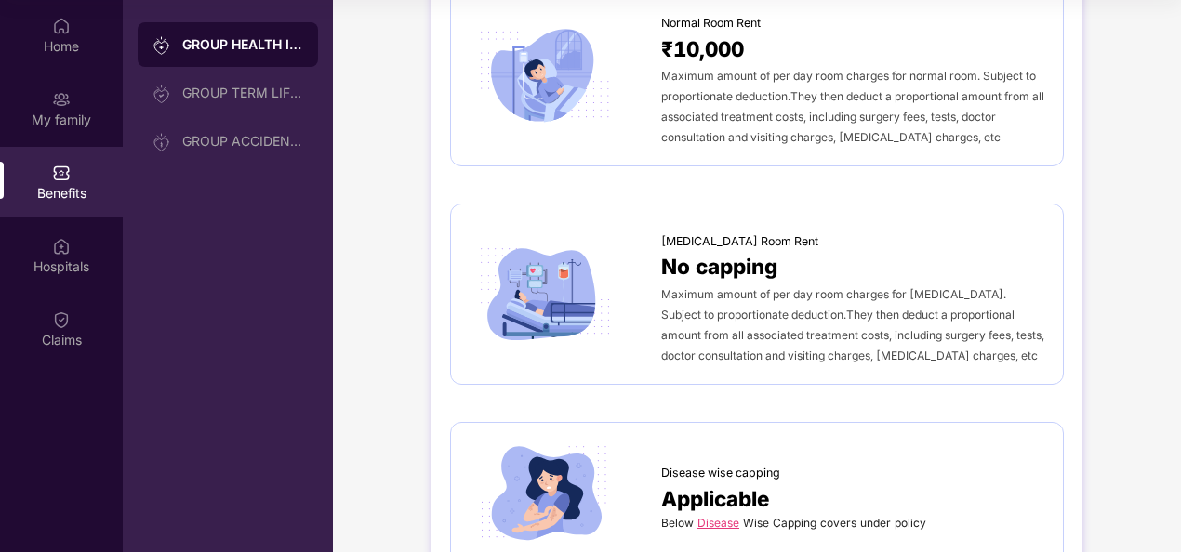
scroll to position [0, 0]
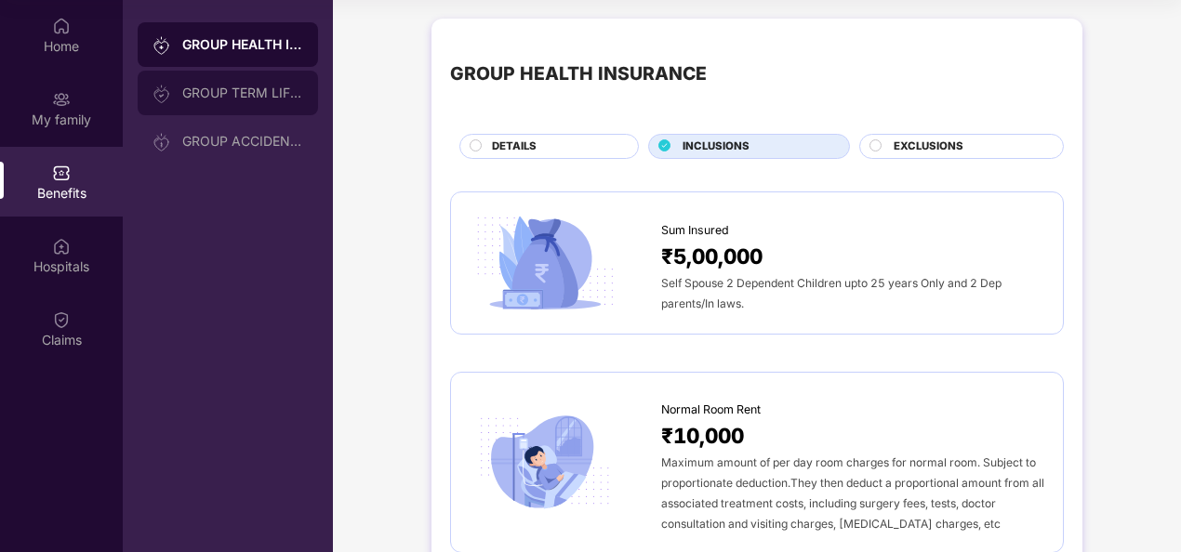
click at [262, 93] on div "GROUP TERM LIFE INSURANCE" at bounding box center [242, 93] width 121 height 15
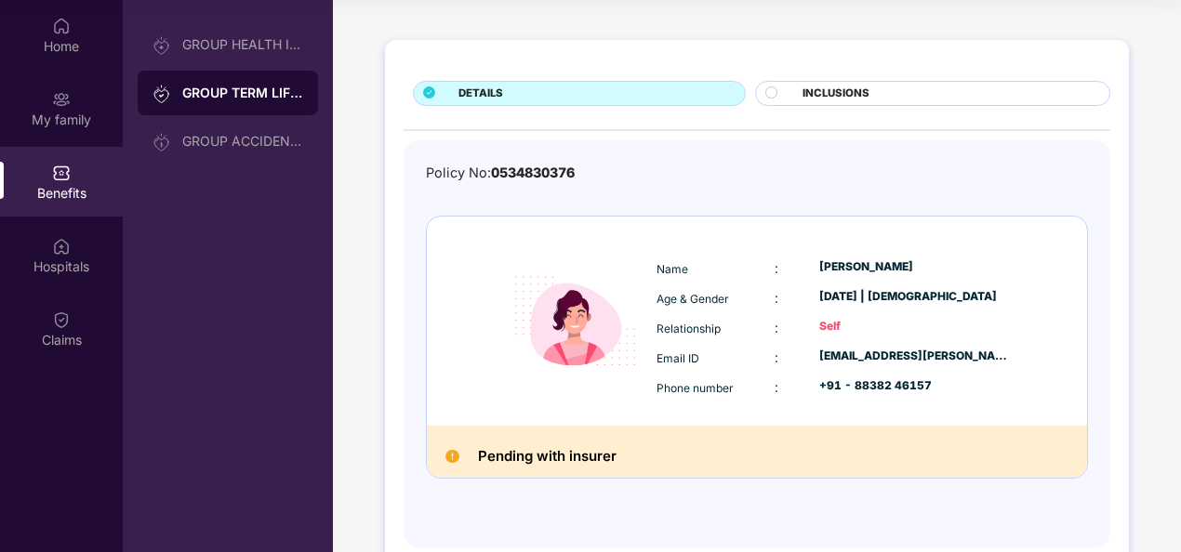
scroll to position [60, 0]
click at [872, 86] on div "INCLUSIONS" at bounding box center [946, 95] width 307 height 20
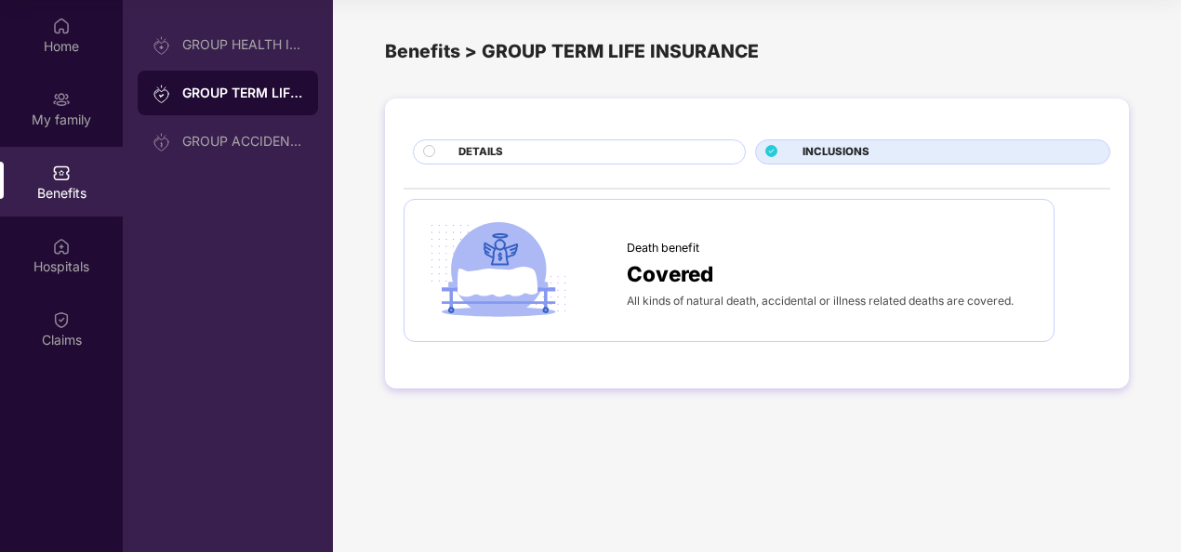
scroll to position [0, 0]
click at [1003, 291] on div "All kinds of natural death, accidental or illness related deaths are covered." at bounding box center [831, 300] width 408 height 20
click at [253, 128] on div "GROUP ACCIDENTAL INSURANCE" at bounding box center [228, 141] width 180 height 45
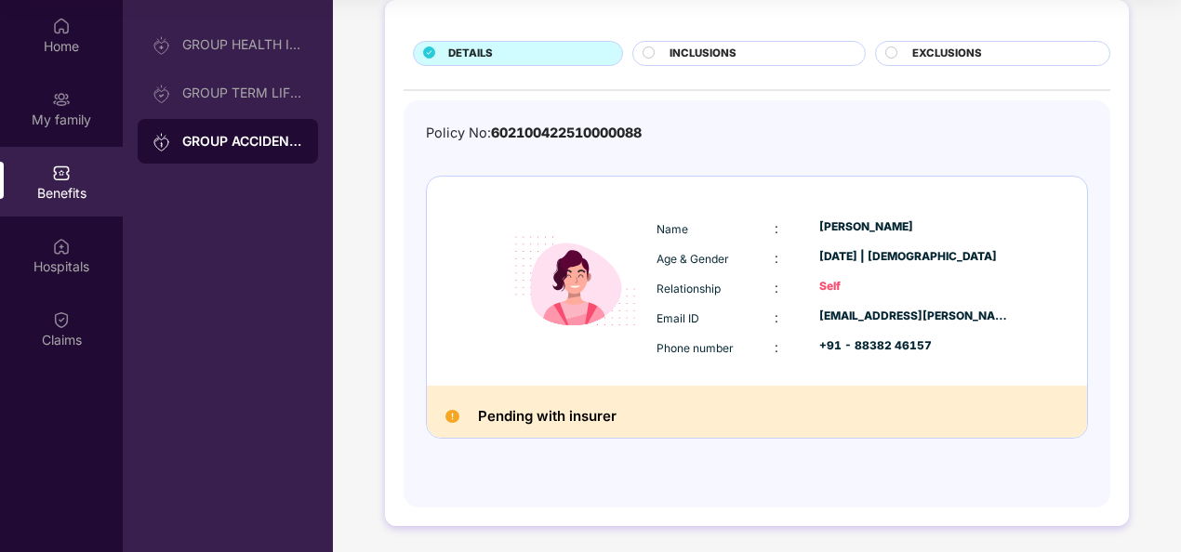
scroll to position [97, 0]
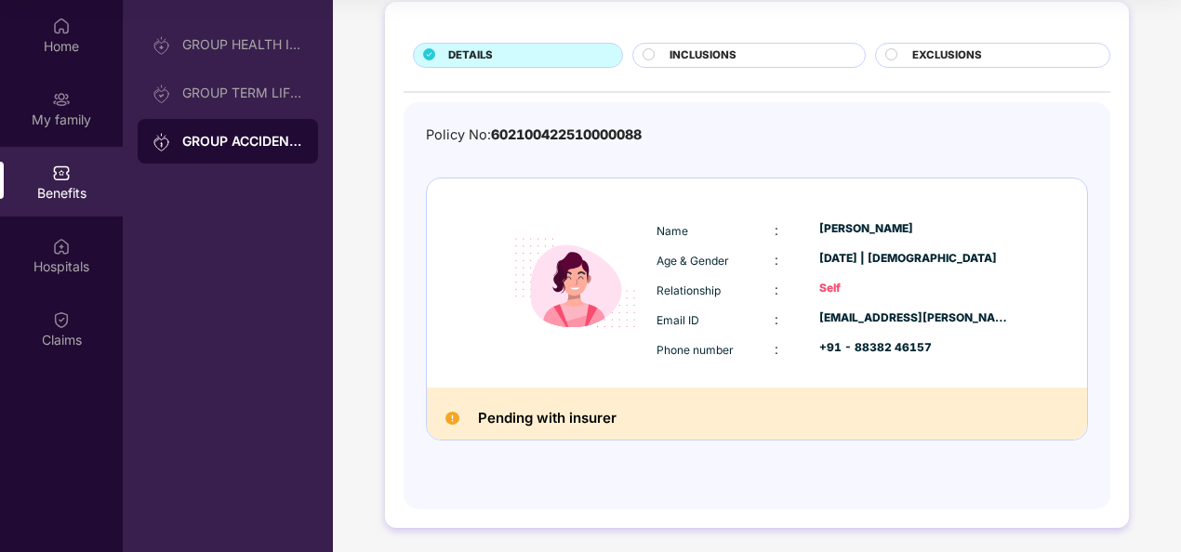
click at [781, 60] on div "INCLUSIONS" at bounding box center [757, 57] width 194 height 20
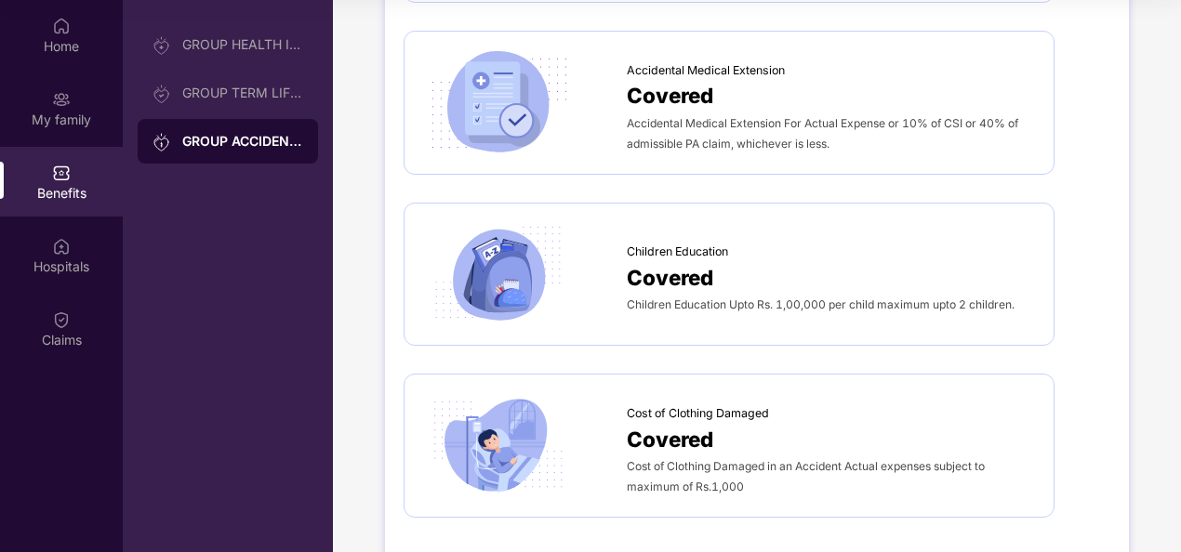
scroll to position [923, 0]
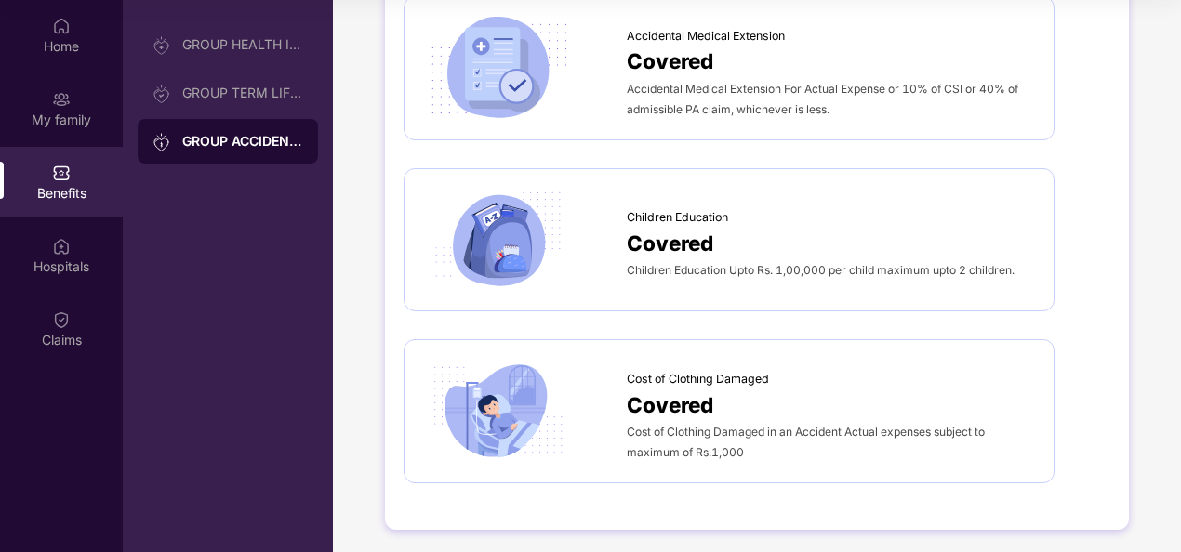
click at [685, 339] on div "Cost of Clothing Damaged Covered Cost of Clothing Damaged in an Accident Actual…" at bounding box center [729, 411] width 651 height 144
click at [84, 251] on div "Hospitals" at bounding box center [61, 255] width 123 height 70
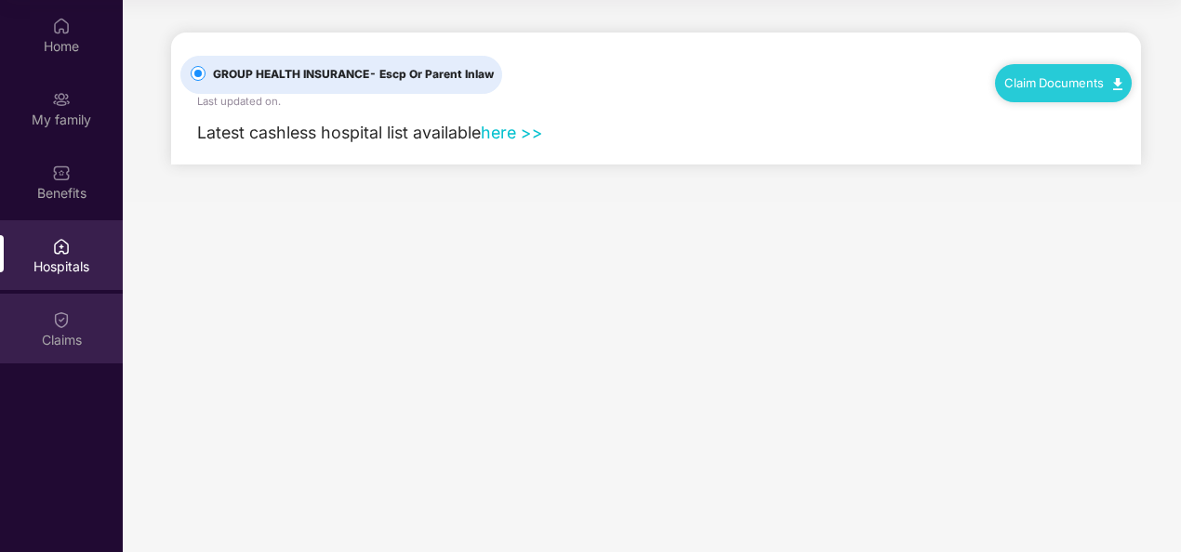
click at [61, 328] on img at bounding box center [61, 320] width 19 height 19
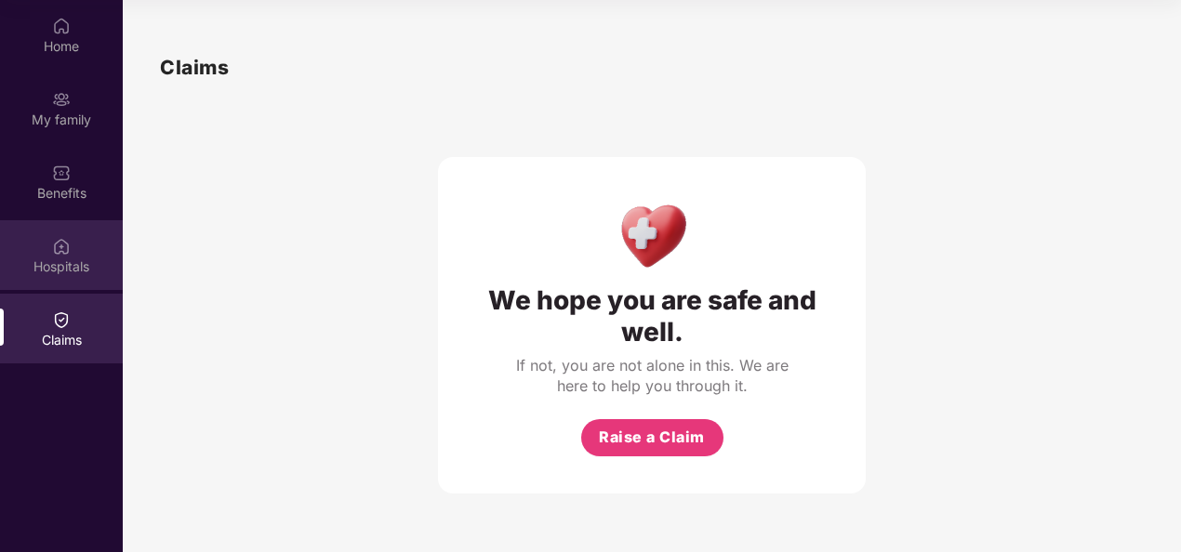
click at [75, 277] on div "Hospitals" at bounding box center [61, 255] width 123 height 70
